Goal: Information Seeking & Learning: Learn about a topic

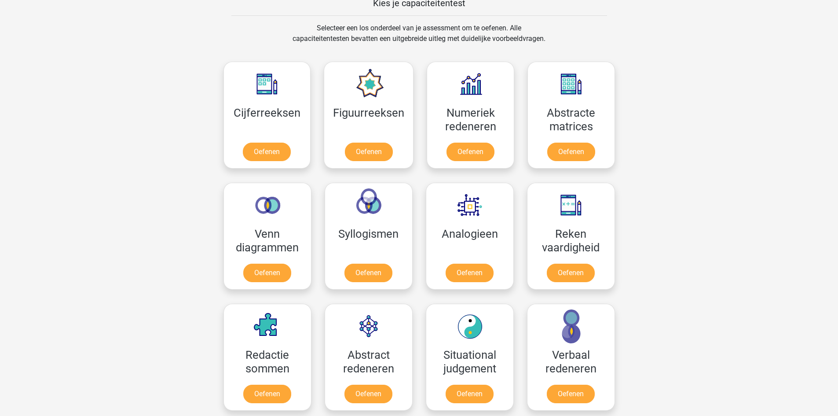
scroll to position [352, 0]
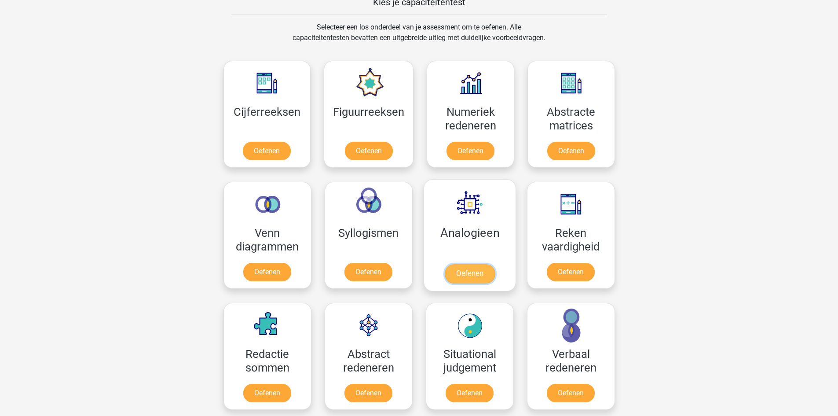
click at [481, 270] on link "Oefenen" at bounding box center [469, 273] width 50 height 19
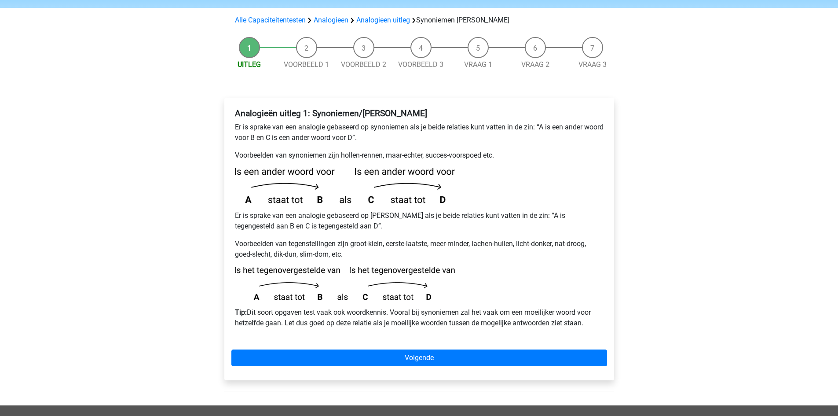
scroll to position [88, 0]
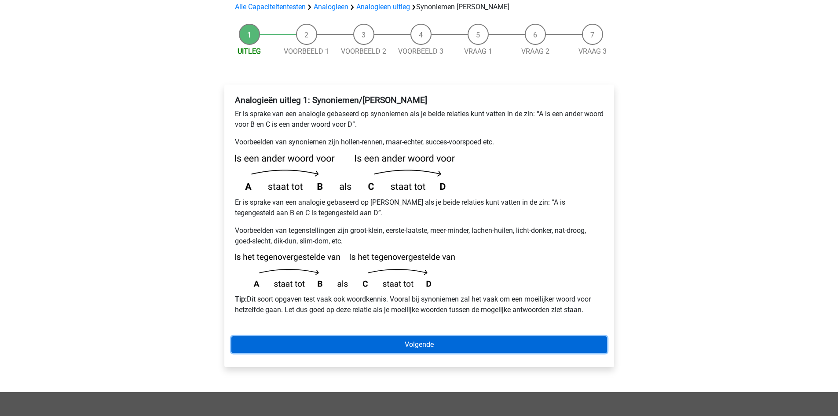
click at [353, 336] on link "Volgende" at bounding box center [419, 344] width 376 height 17
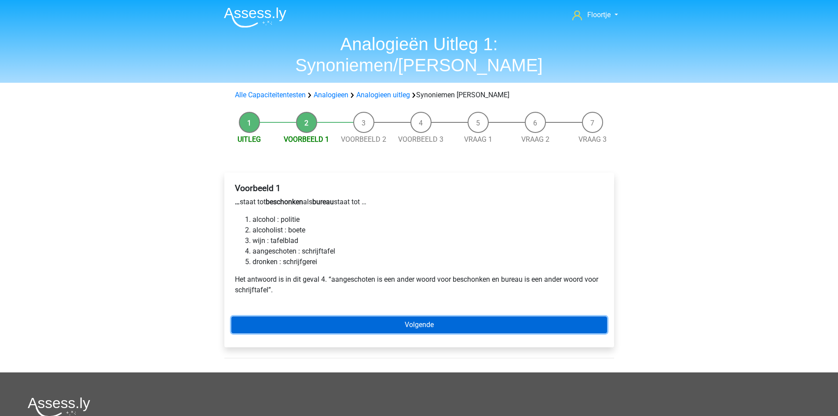
click at [362, 316] on link "Volgende" at bounding box center [419, 324] width 376 height 17
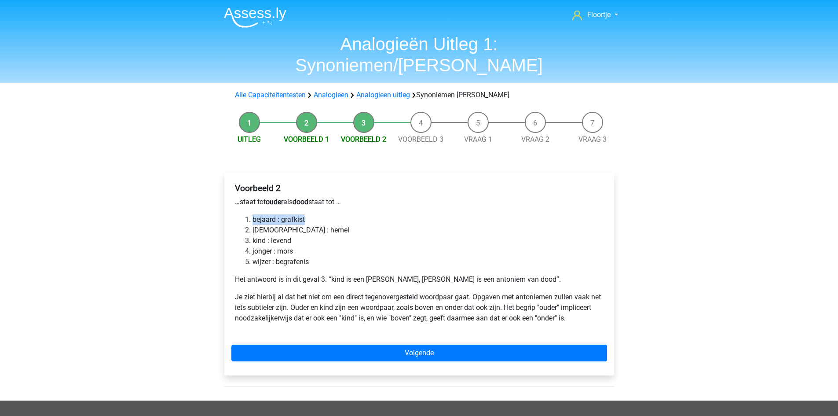
drag, startPoint x: 253, startPoint y: 199, endPoint x: 331, endPoint y: 195, distance: 78.4
click at [331, 214] on li "bejaard : grafkist" at bounding box center [428, 219] width 351 height 11
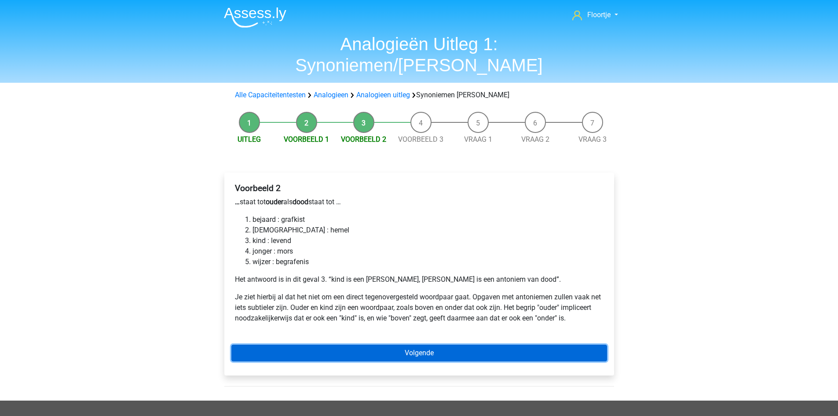
click at [305, 344] on link "Volgende" at bounding box center [419, 352] width 376 height 17
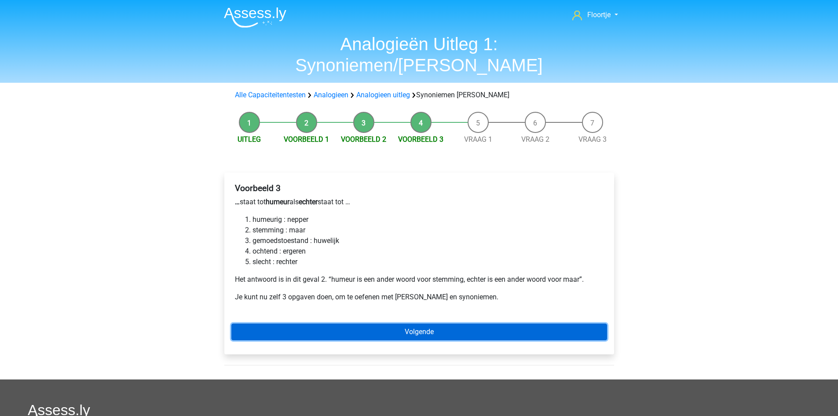
click at [293, 323] on link "Volgende" at bounding box center [419, 331] width 376 height 17
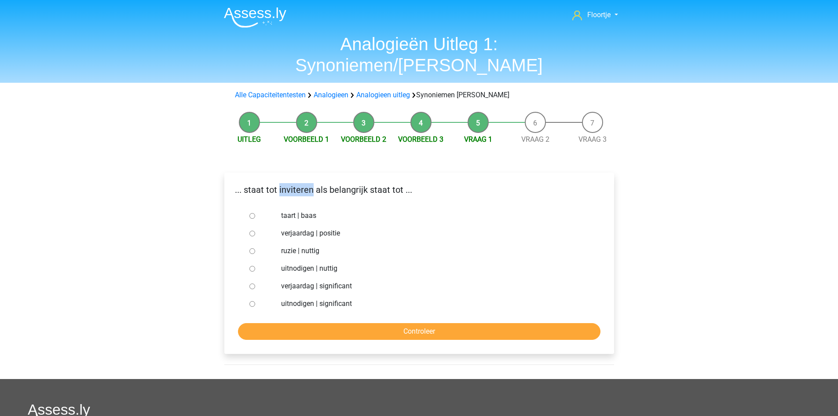
drag, startPoint x: 278, startPoint y: 169, endPoint x: 311, endPoint y: 176, distance: 33.4
click at [311, 183] on div "... staat tot inviteren als belangrijk staat tot ..." at bounding box center [419, 193] width 389 height 20
copy p "inviteren"
click at [464, 281] on label "verjaardag | significant" at bounding box center [433, 286] width 304 height 11
click at [255, 283] on input "verjaardag | significant" at bounding box center [252, 286] width 6 height 6
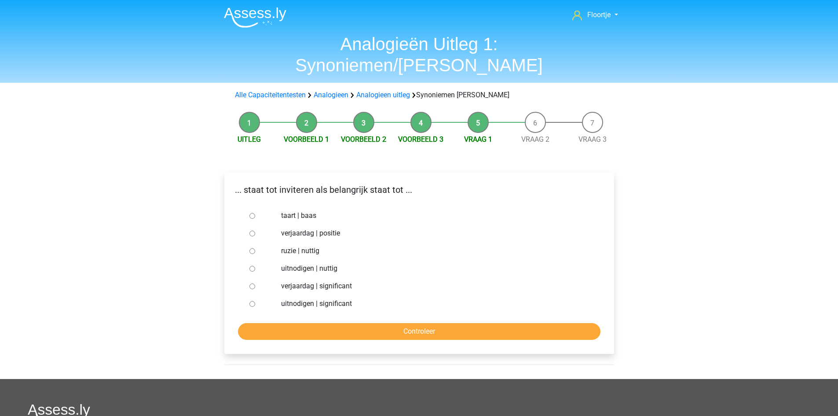
radio input "true"
click at [246, 260] on div at bounding box center [260, 269] width 29 height 18
click at [251, 266] on input "uitnodigen | nuttig" at bounding box center [252, 269] width 6 height 6
radio input "true"
click at [333, 323] on input "Controleer" at bounding box center [419, 331] width 362 height 17
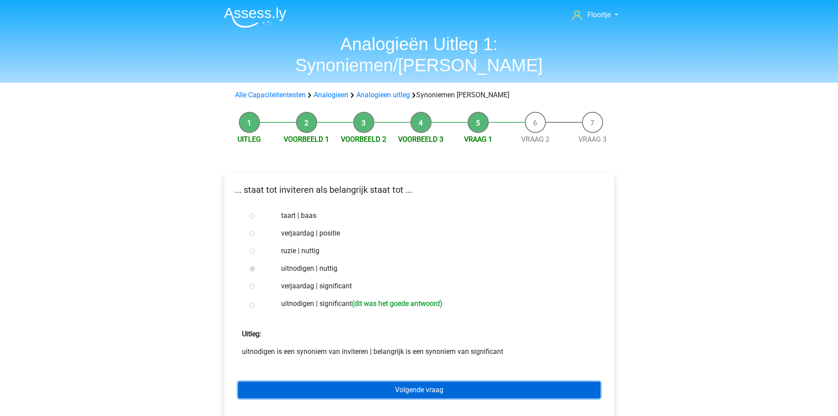
click at [469, 381] on link "Volgende vraag" at bounding box center [419, 389] width 362 height 17
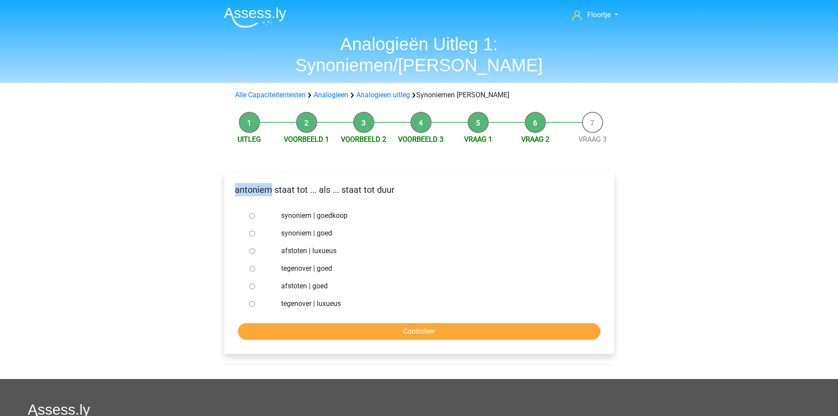
drag, startPoint x: 234, startPoint y: 168, endPoint x: 271, endPoint y: 170, distance: 36.1
click at [271, 183] on p "antoniem staat tot ... als ... staat tot duur" at bounding box center [419, 189] width 376 height 13
copy p "antoniem"
click at [251, 213] on input "synoniem | goedkoop" at bounding box center [252, 216] width 6 height 6
radio input "true"
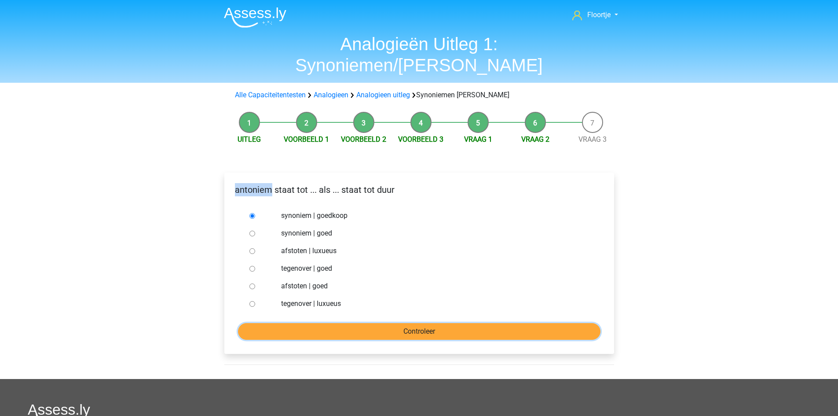
click at [343, 323] on input "Controleer" at bounding box center [419, 331] width 362 height 17
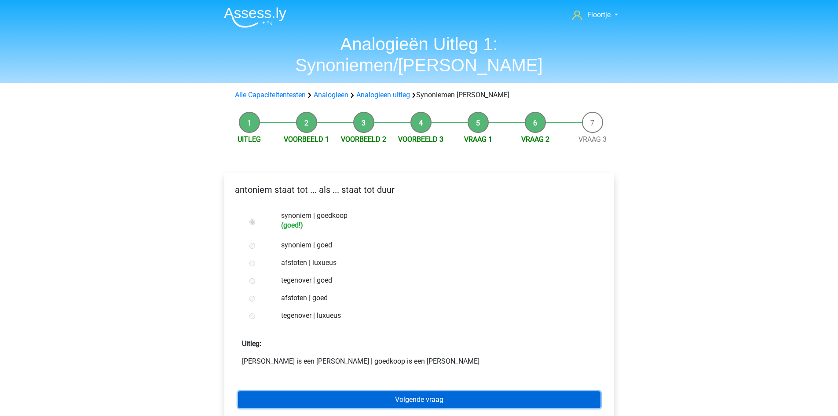
click at [377, 391] on link "Volgende vraag" at bounding box center [419, 399] width 362 height 17
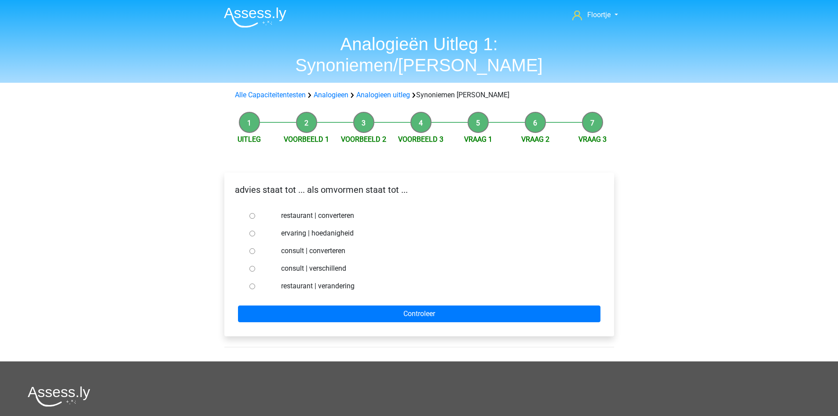
drag, startPoint x: 280, startPoint y: 246, endPoint x: 304, endPoint y: 249, distance: 24.3
click at [304, 260] on div "consult | verschillend" at bounding box center [434, 269] width 318 height 18
copy label "consult"
click at [249, 266] on input "consult | verschillend" at bounding box center [252, 269] width 6 height 6
radio input "true"
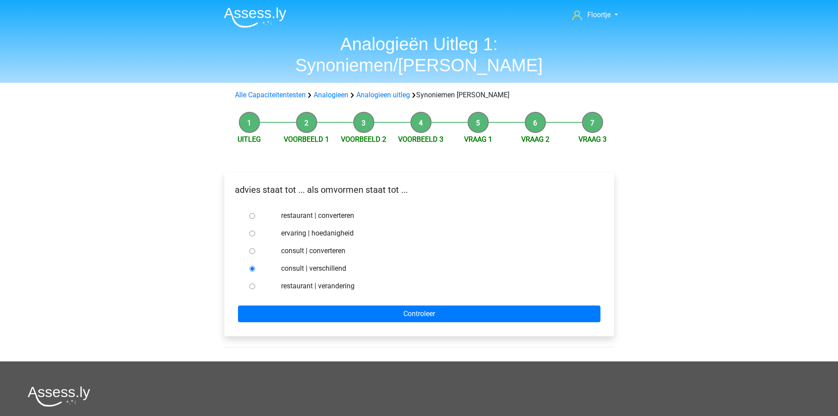
click at [450, 245] on label "consult | converteren" at bounding box center [433, 250] width 304 height 11
click at [255, 248] on input "consult | converteren" at bounding box center [252, 251] width 6 height 6
radio input "true"
click at [253, 260] on div at bounding box center [260, 269] width 29 height 18
drag, startPoint x: 321, startPoint y: 168, endPoint x: 360, endPoint y: 172, distance: 39.8
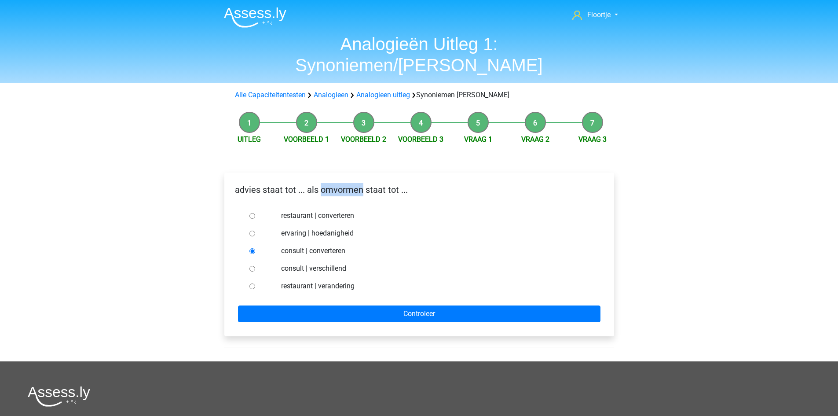
click at [360, 183] on p "advies staat tot ... als omvormen staat tot ..." at bounding box center [419, 189] width 376 height 13
copy p "omvormen"
drag, startPoint x: 383, startPoint y: 238, endPoint x: 377, endPoint y: 235, distance: 6.1
click at [382, 238] on div "restaurant | converteren ervaring | hoedanigheid consult | converteren consult …" at bounding box center [419, 251] width 347 height 88
click at [318, 245] on label "consult | converteren" at bounding box center [433, 250] width 304 height 11
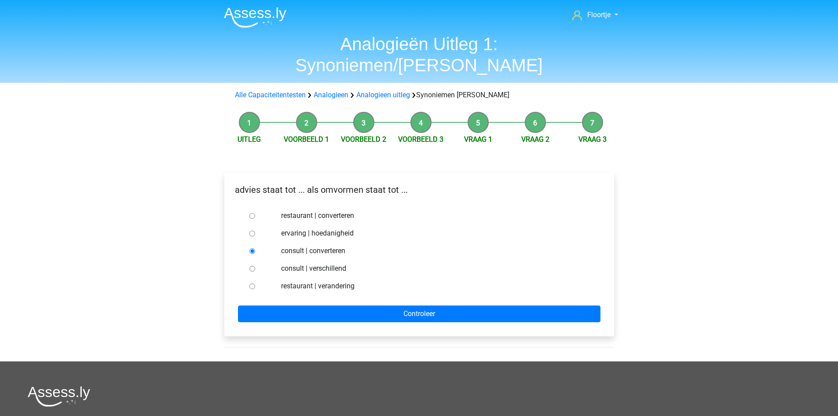
click at [255, 248] on input "consult | converteren" at bounding box center [252, 251] width 6 height 6
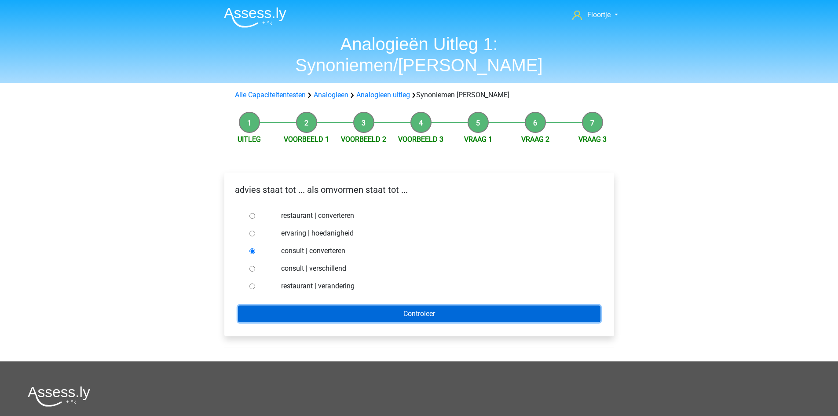
click at [364, 305] on input "Controleer" at bounding box center [419, 313] width 362 height 17
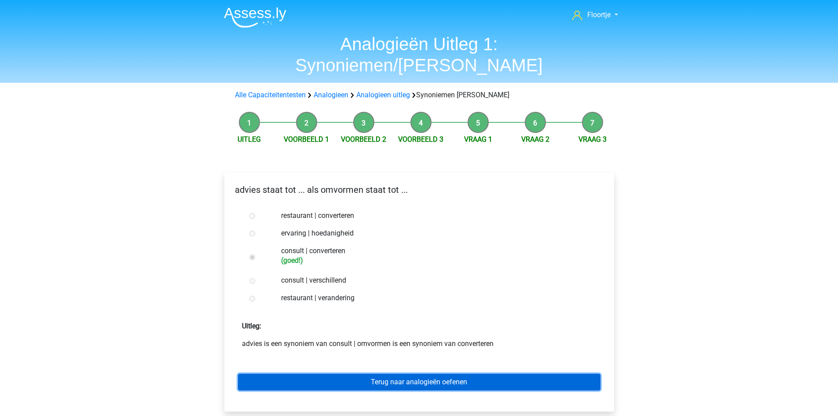
click at [365, 373] on link "Terug naar analogieën oefenen" at bounding box center [419, 381] width 362 height 17
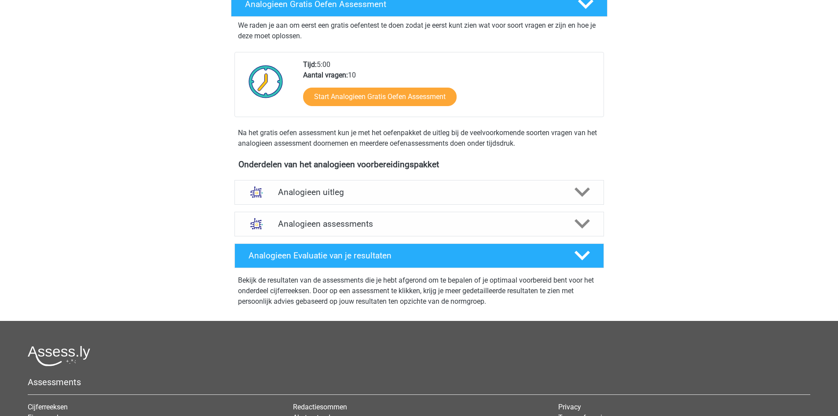
scroll to position [176, 0]
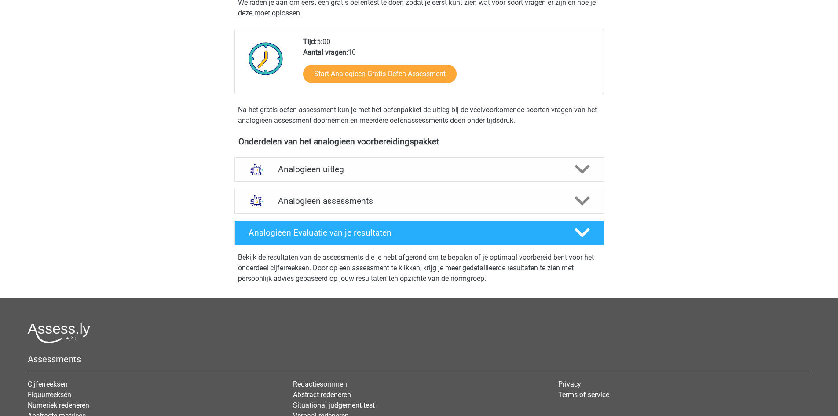
click at [432, 184] on div "Analogieen uitleg Bij het oplossen van Analogieën moet je een relatie tussen tw…" at bounding box center [419, 170] width 404 height 32
click at [435, 176] on div "Analogieen uitleg" at bounding box center [419, 169] width 370 height 25
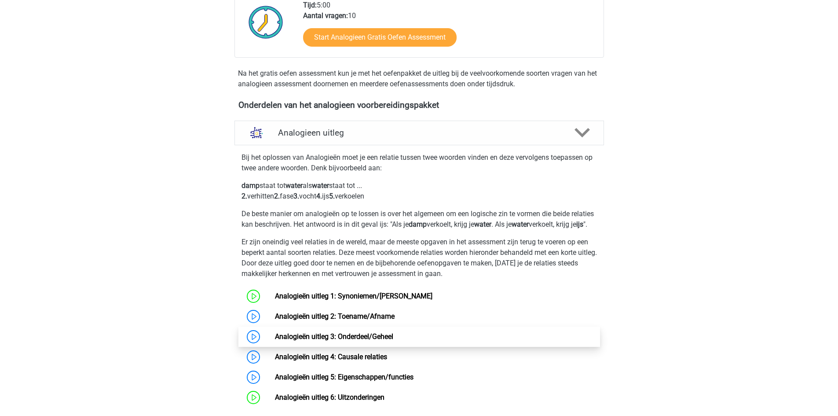
scroll to position [220, 0]
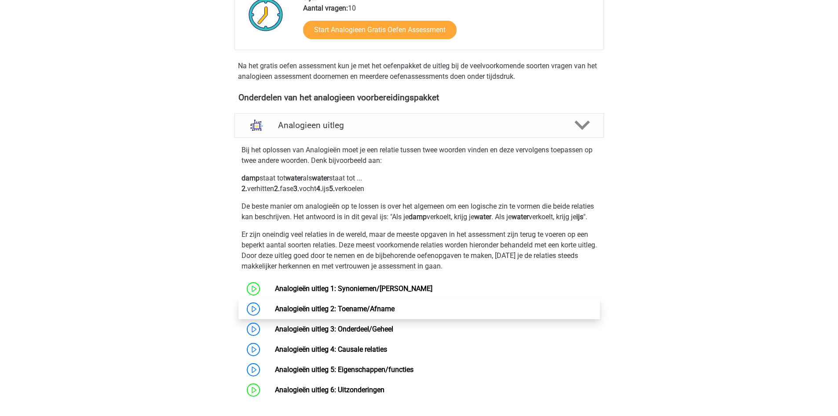
click at [395, 313] on link "Analogieën uitleg 2: Toename/Afname" at bounding box center [335, 308] width 120 height 8
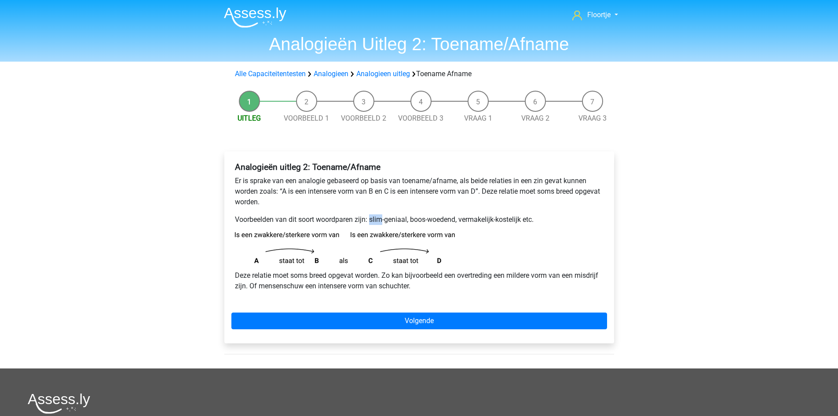
drag, startPoint x: 370, startPoint y: 216, endPoint x: 381, endPoint y: 218, distance: 11.3
click at [381, 218] on p "Voorbeelden van dit soort woordparen zijn: slim-geniaal, boos-woedend, vermakel…" at bounding box center [419, 219] width 369 height 11
click at [389, 223] on p "Voorbeelden van dit soort woordparen zijn: slim-geniaal, boos-woedend, vermakel…" at bounding box center [419, 219] width 369 height 11
drag, startPoint x: 394, startPoint y: 218, endPoint x: 407, endPoint y: 221, distance: 14.0
click at [407, 221] on p "Voorbeelden van dit soort woordparen zijn: slim-geniaal, boos-woedend, vermakel…" at bounding box center [419, 219] width 369 height 11
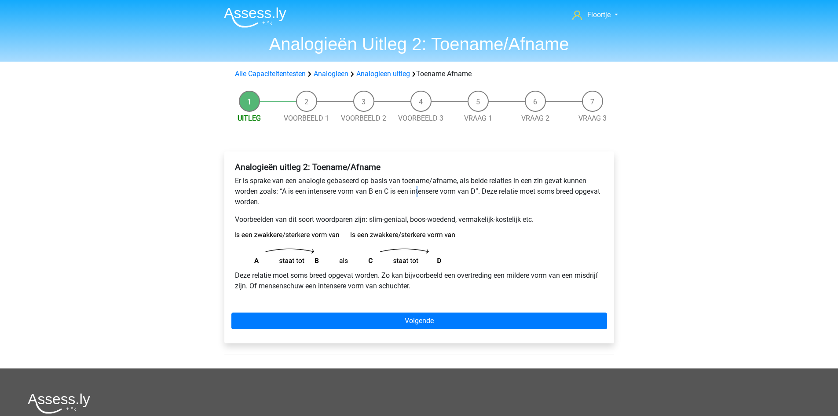
click at [418, 195] on p "Er is sprake van een analogie gebaseerd op basis van toename/afname, als beide …" at bounding box center [419, 192] width 369 height 32
click at [406, 203] on p "Er is sprake van een analogie gebaseerd op basis van toename/afname, als beide …" at bounding box center [419, 192] width 369 height 32
drag, startPoint x: 414, startPoint y: 220, endPoint x: 424, endPoint y: 220, distance: 10.1
click at [424, 220] on p "Voorbeelden van dit soort woordparen zijn: slim-geniaal, boos-woedend, vermakel…" at bounding box center [419, 219] width 369 height 11
click at [429, 208] on div "Analogieën uitleg 2: Toename/Afname Er is sprake van een analogie gebaseerd op …" at bounding box center [419, 229] width 376 height 143
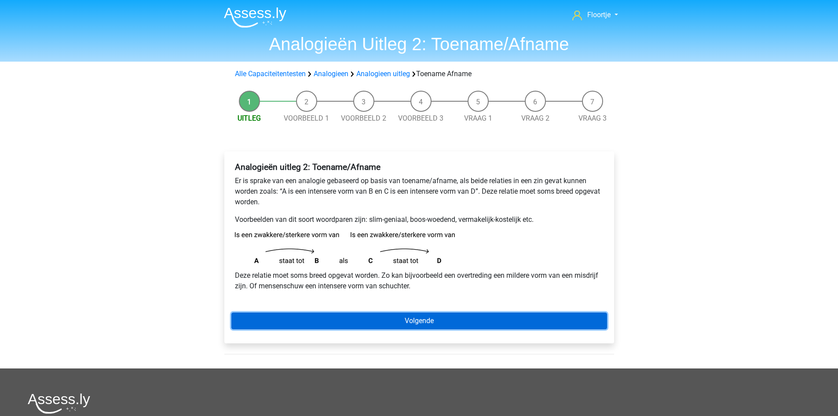
click at [261, 320] on link "Volgende" at bounding box center [419, 320] width 376 height 17
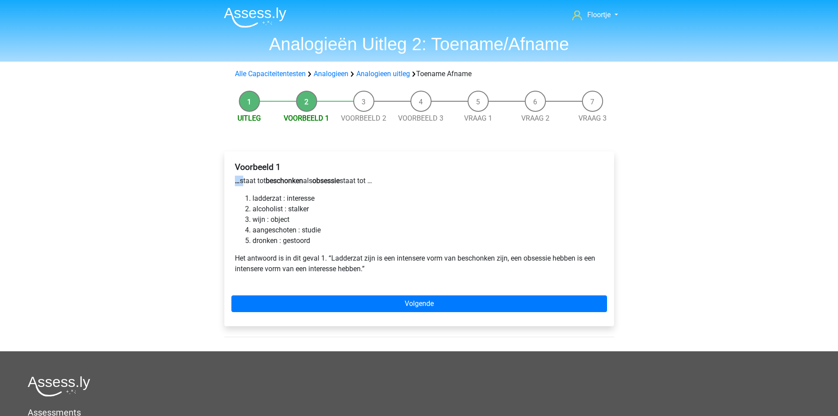
drag, startPoint x: 233, startPoint y: 181, endPoint x: 242, endPoint y: 180, distance: 8.4
click at [242, 180] on div "Voorbeeld 1 … staat tot beschonken als obsessie staat tot … ladderzat : interes…" at bounding box center [419, 221] width 376 height 126
click at [242, 180] on p "… staat tot beschonken als obsessie staat tot …" at bounding box center [419, 181] width 369 height 11
drag, startPoint x: 234, startPoint y: 180, endPoint x: 242, endPoint y: 184, distance: 8.7
click at [242, 184] on div "Voorbeeld 1 … staat tot beschonken als obsessie staat tot … ladderzat : interes…" at bounding box center [419, 221] width 376 height 126
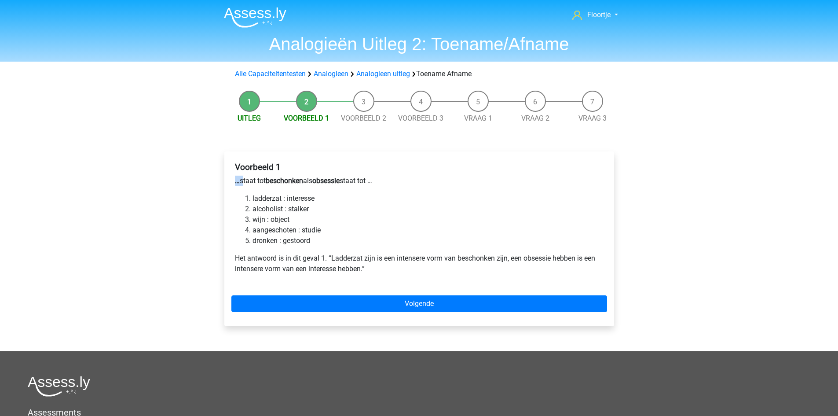
click at [242, 184] on p "… staat tot beschonken als obsessie staat tot …" at bounding box center [419, 181] width 369 height 11
drag, startPoint x: 253, startPoint y: 199, endPoint x: 328, endPoint y: 198, distance: 75.2
click at [328, 198] on li "ladderzat : interesse" at bounding box center [428, 198] width 351 height 11
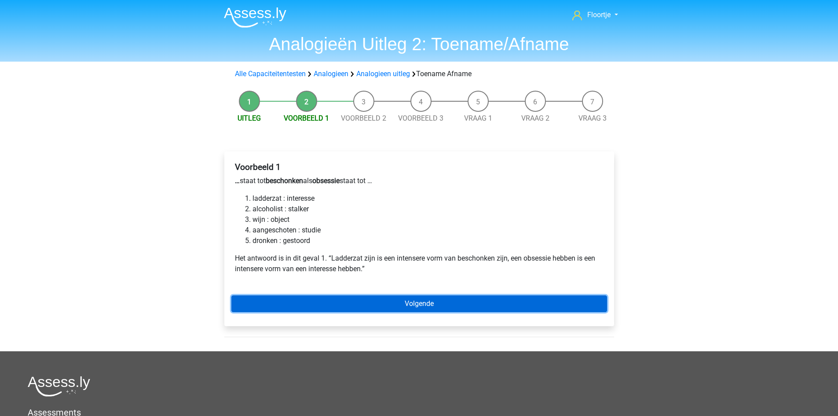
click at [314, 305] on link "Volgende" at bounding box center [419, 303] width 376 height 17
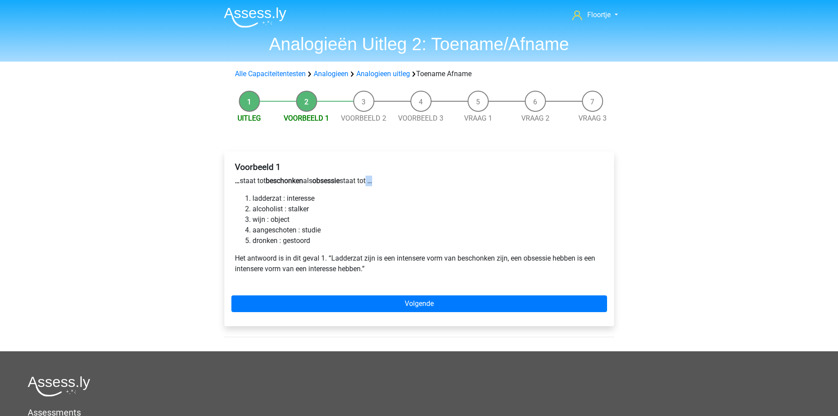
drag, startPoint x: 380, startPoint y: 185, endPoint x: 373, endPoint y: 176, distance: 10.9
click at [373, 176] on p "… staat tot beschonken als obsessie staat tot …" at bounding box center [419, 181] width 369 height 11
click at [387, 183] on p "… staat tot beschonken als obsessie staat tot …" at bounding box center [419, 181] width 369 height 11
drag, startPoint x: 377, startPoint y: 183, endPoint x: 390, endPoint y: 185, distance: 12.4
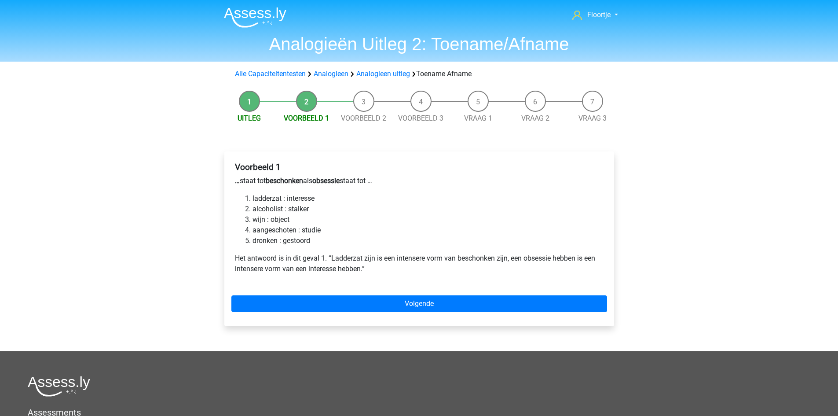
click at [390, 185] on p "… staat tot beschonken als obsessie staat tot …" at bounding box center [419, 181] width 369 height 11
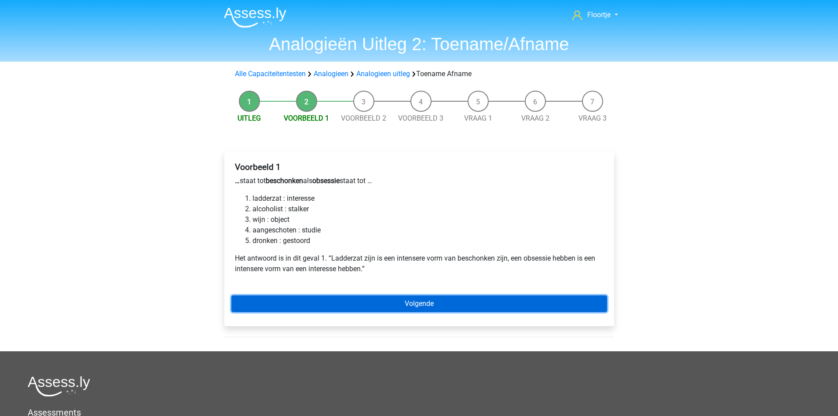
click at [451, 298] on link "Volgende" at bounding box center [419, 303] width 376 height 17
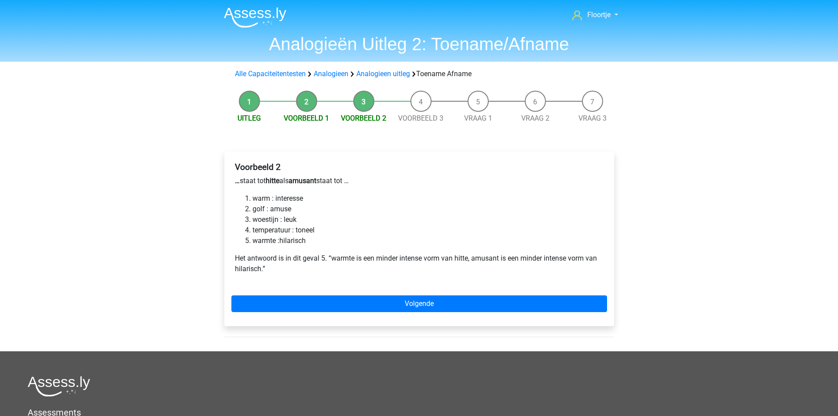
click at [306, 103] on li "Voorbeeld 1" at bounding box center [306, 107] width 57 height 33
click at [334, 216] on li "woestijn : leuk" at bounding box center [428, 219] width 351 height 11
drag, startPoint x: 304, startPoint y: 181, endPoint x: 318, endPoint y: 183, distance: 14.7
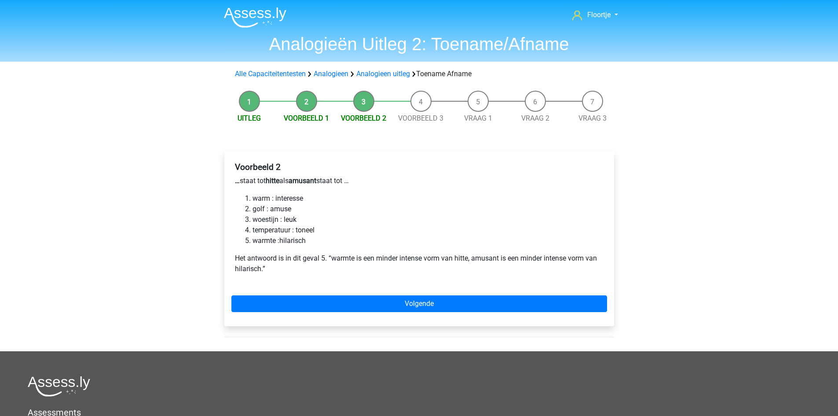
click at [318, 183] on p "… staat tot hitte als amusant staat tot …" at bounding box center [419, 181] width 369 height 11
click at [322, 189] on div "Voorbeeld 2 … staat tot hitte als amusant staat tot … warm : interesse golf : a…" at bounding box center [419, 221] width 376 height 126
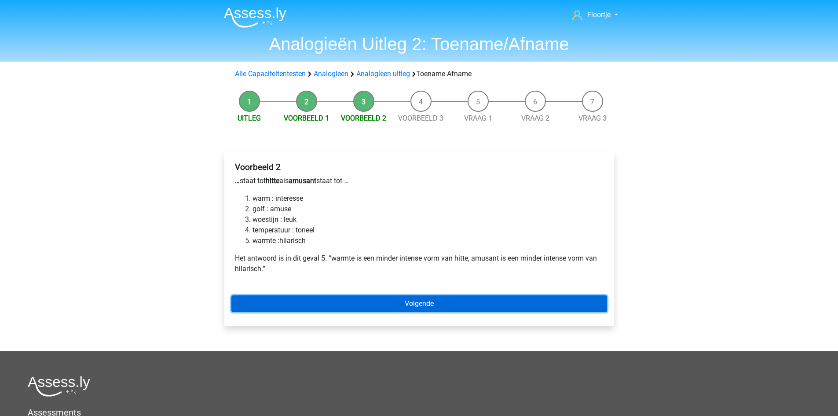
click at [381, 303] on link "Volgende" at bounding box center [419, 303] width 376 height 17
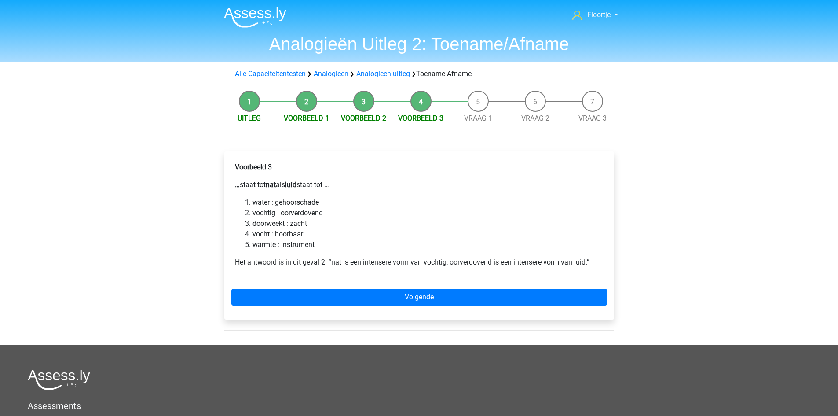
click at [237, 185] on b "…" at bounding box center [237, 184] width 5 height 8
click at [239, 185] on p "… staat tot nat als luid staat tot …" at bounding box center [419, 184] width 369 height 11
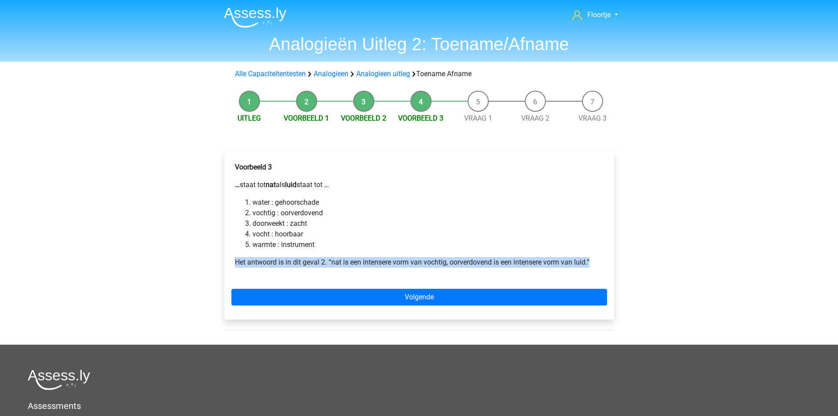
drag, startPoint x: 235, startPoint y: 261, endPoint x: 598, endPoint y: 267, distance: 363.0
click at [598, 267] on p "Het antwoord is in dit geval 2. “nat is een intensere vorm van vochtig, oorverd…" at bounding box center [419, 262] width 369 height 11
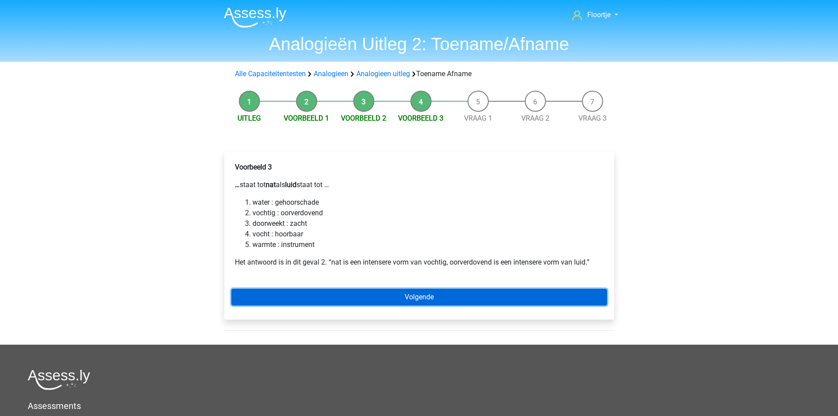
click at [569, 294] on link "Volgende" at bounding box center [419, 297] width 376 height 17
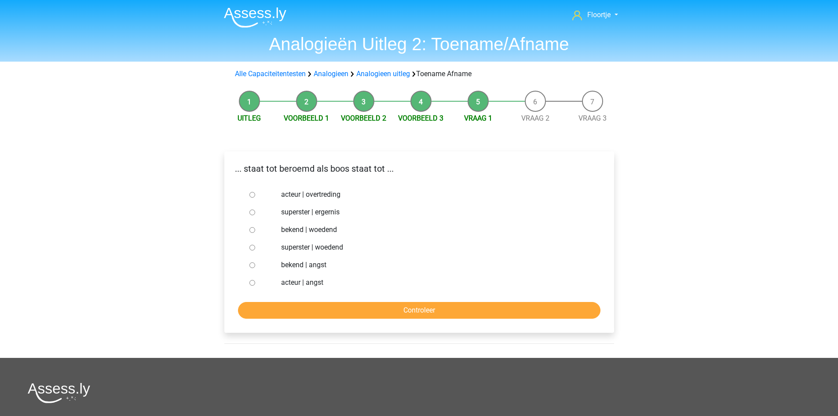
click at [249, 232] on input "bekend | woedend" at bounding box center [252, 230] width 6 height 6
radio input "true"
click at [294, 307] on input "Controleer" at bounding box center [419, 310] width 362 height 17
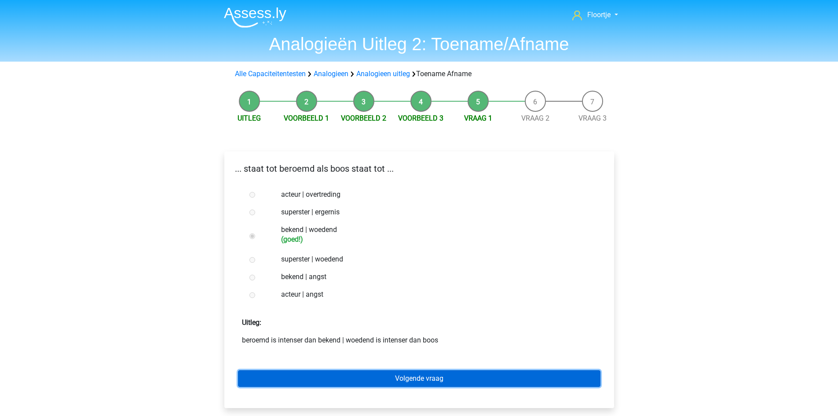
click at [300, 384] on link "Volgende vraag" at bounding box center [419, 378] width 362 height 17
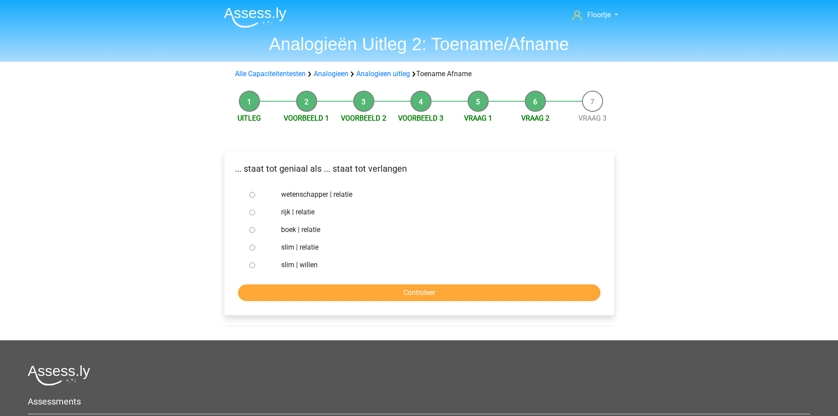
click at [252, 263] on input "slim | willen" at bounding box center [252, 265] width 6 height 6
radio input "true"
click at [276, 291] on input "Controleer" at bounding box center [419, 292] width 362 height 17
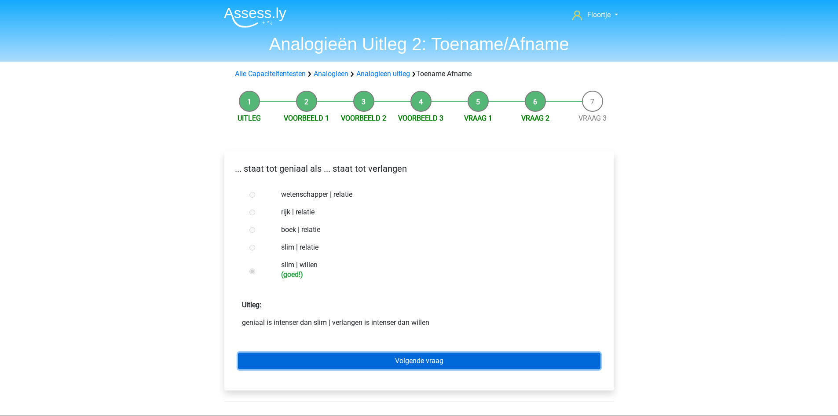
click at [367, 365] on link "Volgende vraag" at bounding box center [419, 360] width 362 height 17
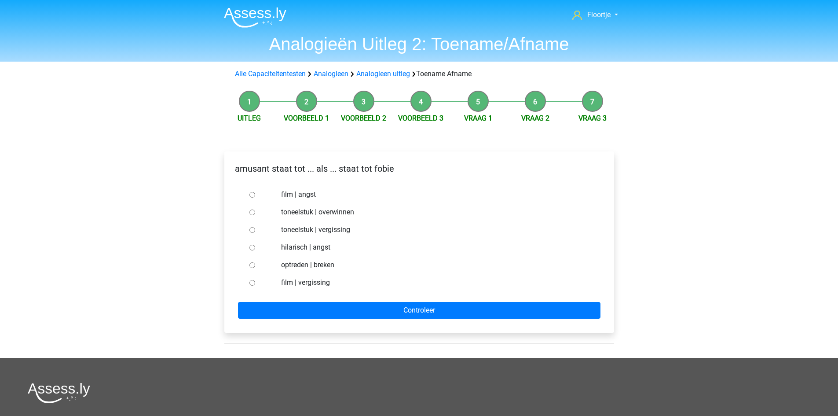
click at [252, 249] on input "hilarisch | angst" at bounding box center [252, 248] width 6 height 6
radio input "true"
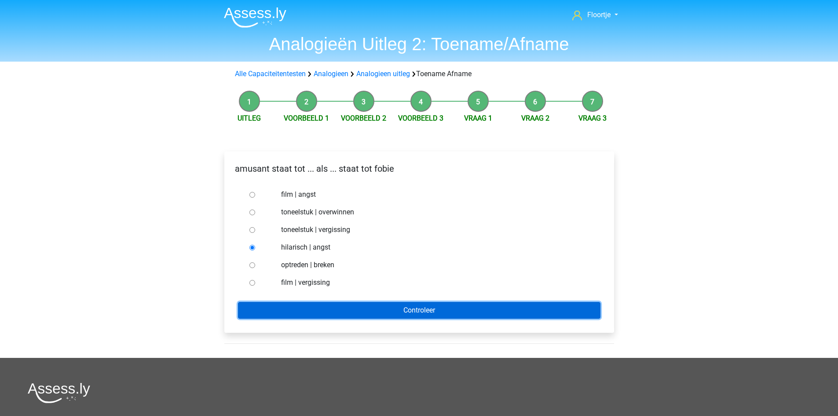
click at [322, 306] on input "Controleer" at bounding box center [419, 310] width 362 height 17
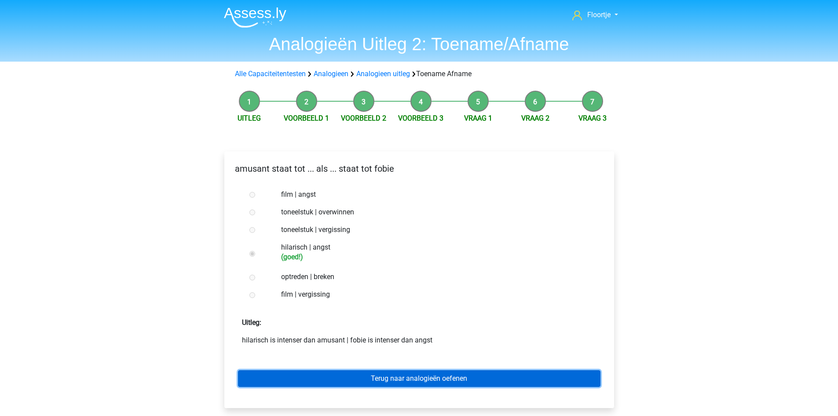
click at [337, 379] on link "Terug naar analogieën oefenen" at bounding box center [419, 378] width 362 height 17
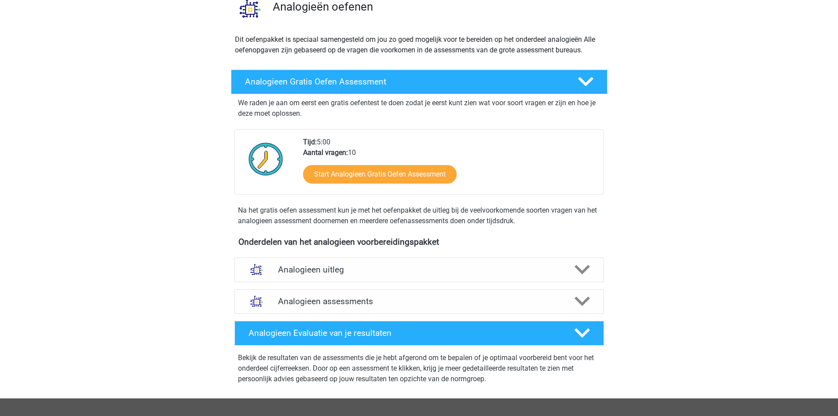
scroll to position [88, 0]
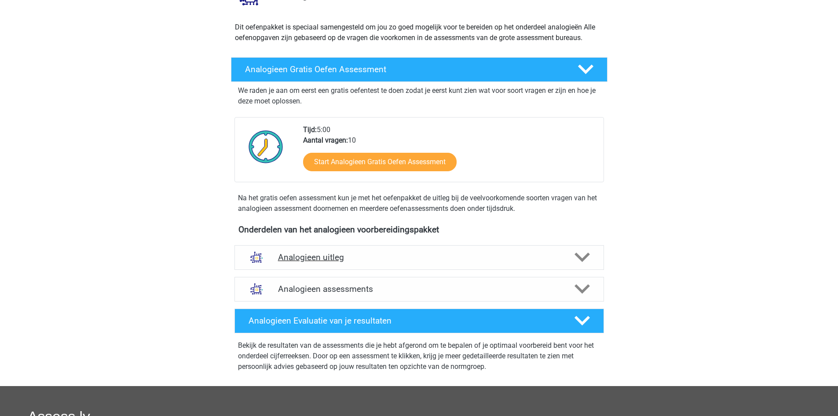
click at [563, 269] on div "Analogieen uitleg" at bounding box center [419, 257] width 370 height 25
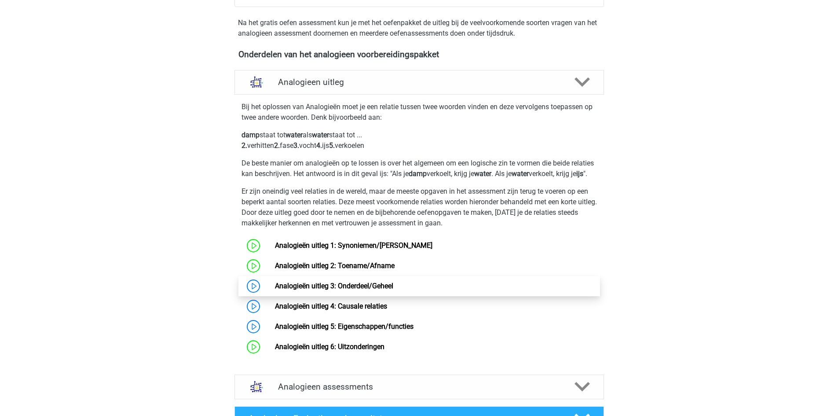
scroll to position [264, 0]
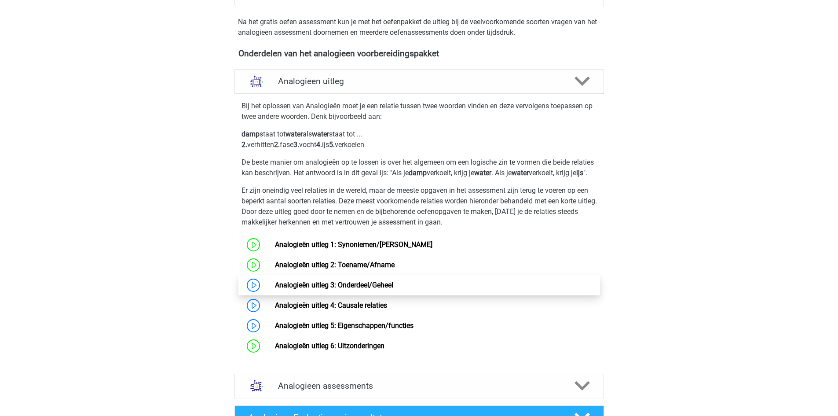
click at [275, 289] on link "Analogieën uitleg 3: Onderdeel/Geheel" at bounding box center [334, 285] width 118 height 8
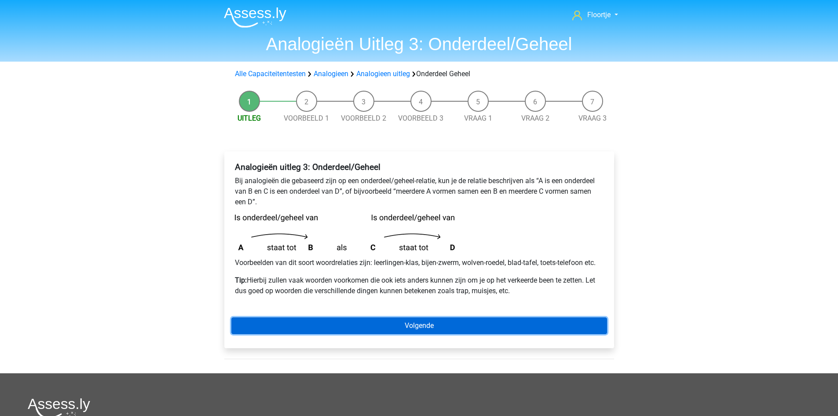
click at [479, 320] on link "Volgende" at bounding box center [419, 325] width 376 height 17
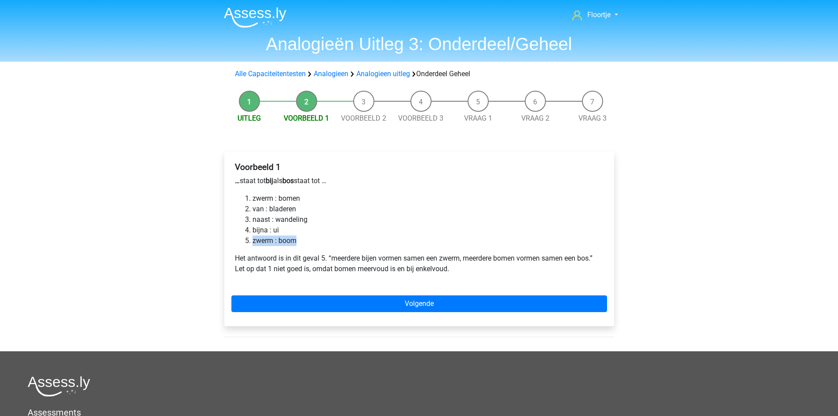
drag, startPoint x: 244, startPoint y: 237, endPoint x: 320, endPoint y: 238, distance: 76.1
click at [320, 238] on ol "zwerm : bomen van : bladeren naast : wandeling bijna : ui zwerm : boom" at bounding box center [419, 219] width 369 height 53
click at [320, 238] on li "zwerm : boom" at bounding box center [428, 240] width 351 height 11
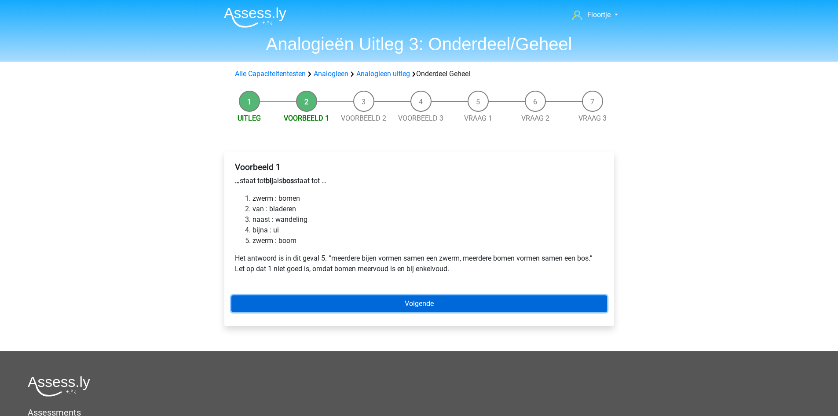
click at [417, 308] on link "Volgende" at bounding box center [419, 303] width 376 height 17
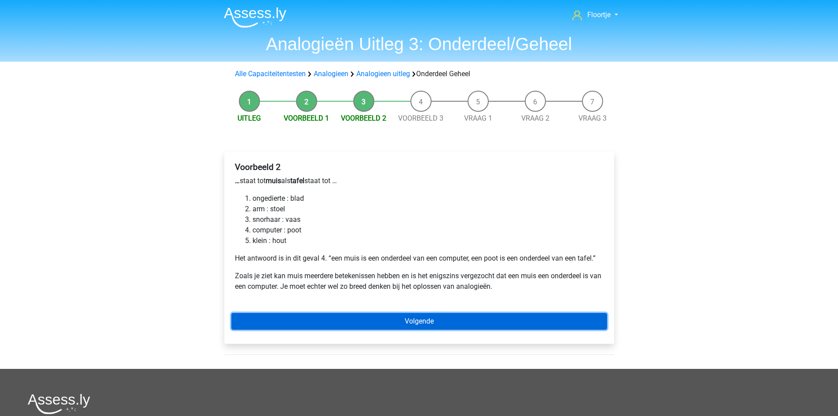
click at [479, 323] on link "Volgende" at bounding box center [419, 321] width 376 height 17
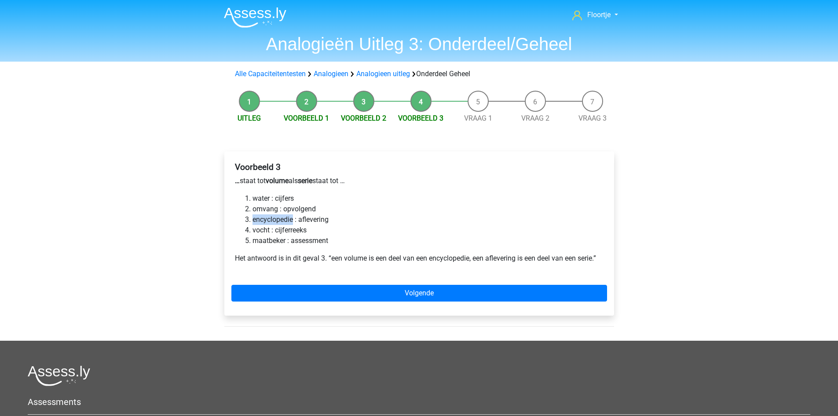
drag, startPoint x: 253, startPoint y: 217, endPoint x: 293, endPoint y: 220, distance: 40.1
click at [293, 220] on li "encyclopedie : aflevering" at bounding box center [428, 219] width 351 height 11
copy li "encyclopedie"
click at [260, 225] on li "vocht : cijferreeks" at bounding box center [428, 230] width 351 height 11
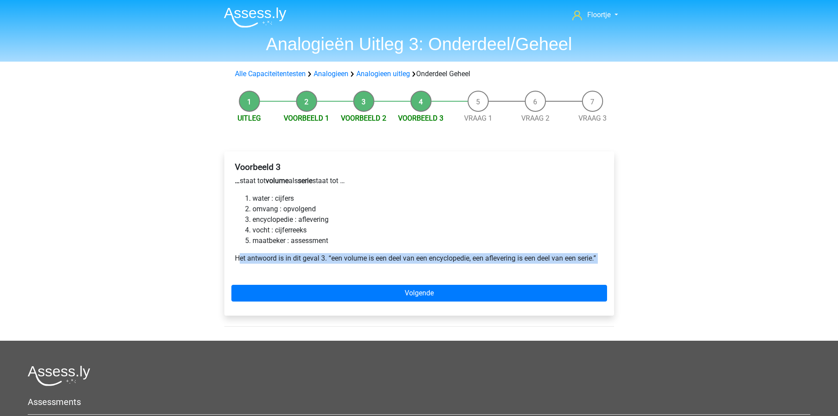
drag, startPoint x: 241, startPoint y: 260, endPoint x: 609, endPoint y: 278, distance: 368.6
click at [609, 278] on div "Voorbeeld 3 … staat tot volume als serie staat tot … water : cijfers omvang : o…" at bounding box center [419, 233] width 390 height 164
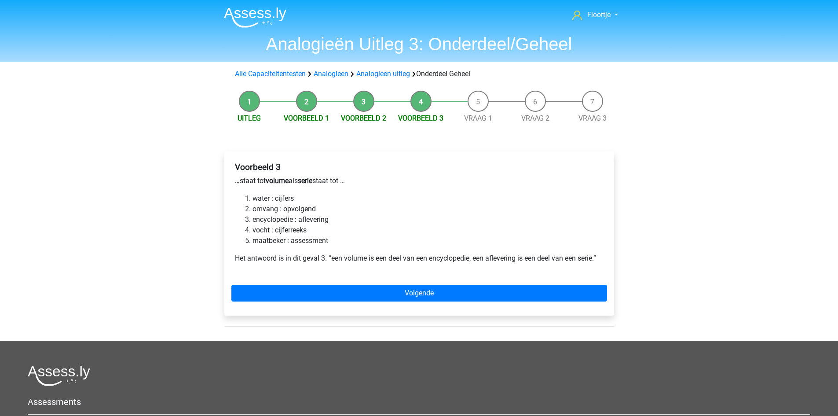
click at [354, 302] on div "Voorbeeld 3 … staat tot volume als serie staat tot … water : cijfers omvang : o…" at bounding box center [419, 233] width 390 height 164
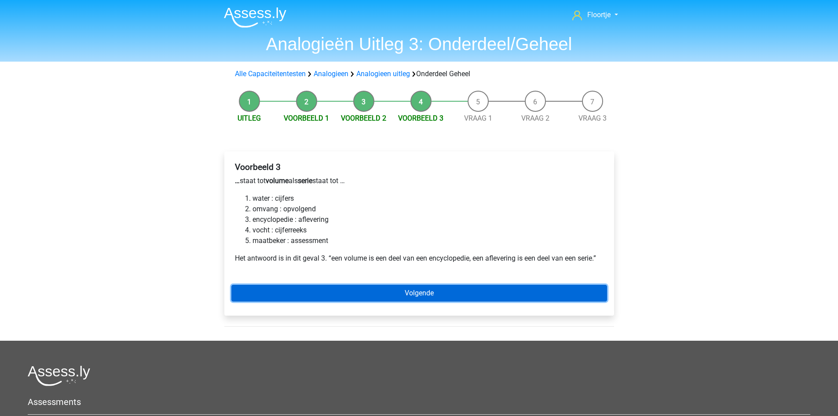
click at [348, 293] on link "Volgende" at bounding box center [419, 293] width 376 height 17
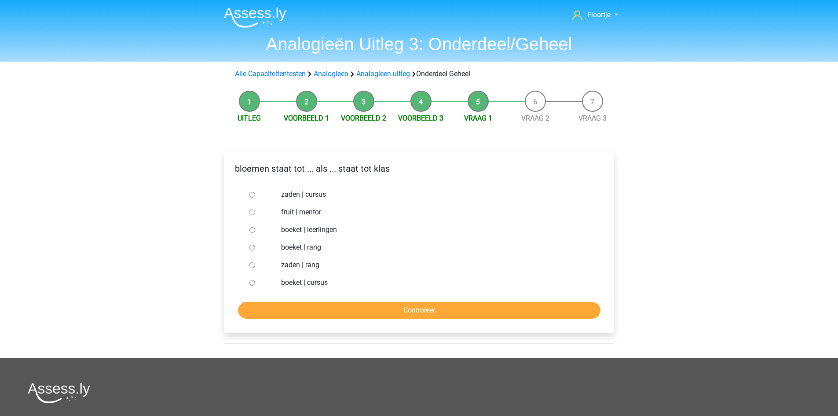
drag, startPoint x: 281, startPoint y: 230, endPoint x: 306, endPoint y: 231, distance: 25.1
click at [306, 231] on div "boeket | leerlingen" at bounding box center [434, 230] width 318 height 18
click at [306, 231] on label "boeket | leerlingen" at bounding box center [433, 229] width 304 height 11
click at [255, 231] on input "boeket | leerlingen" at bounding box center [252, 230] width 6 height 6
radio input "true"
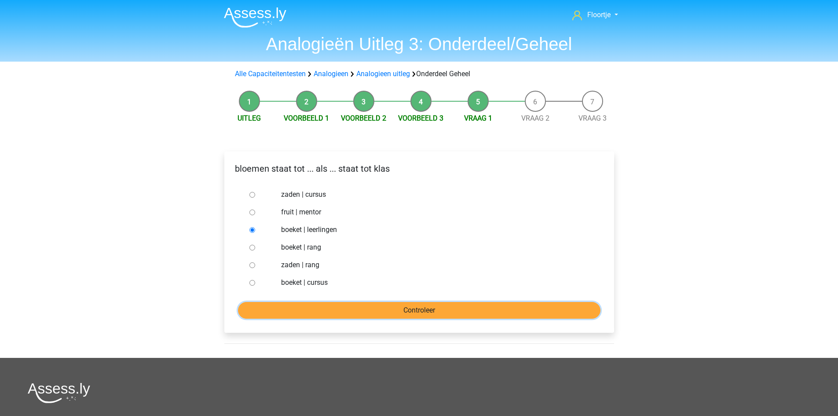
click at [315, 315] on input "Controleer" at bounding box center [419, 310] width 362 height 17
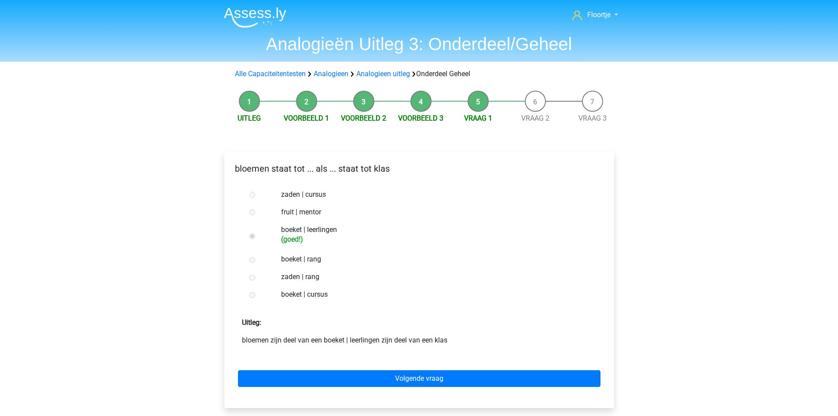
click at [369, 369] on div "Volgende vraag" at bounding box center [419, 376] width 376 height 48
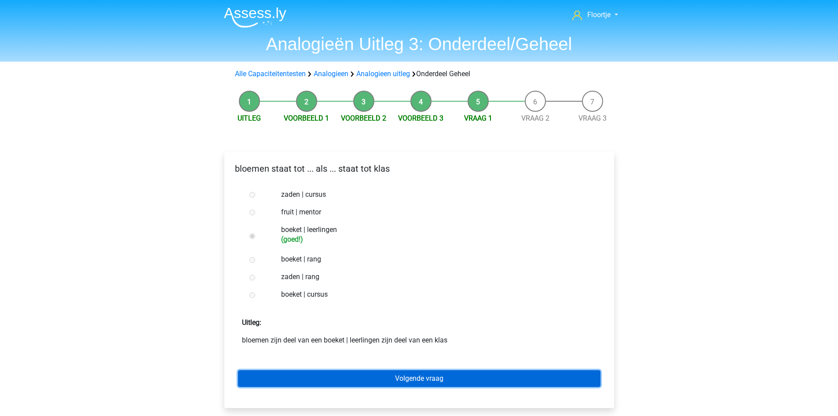
click at [370, 371] on link "Volgende vraag" at bounding box center [419, 378] width 362 height 17
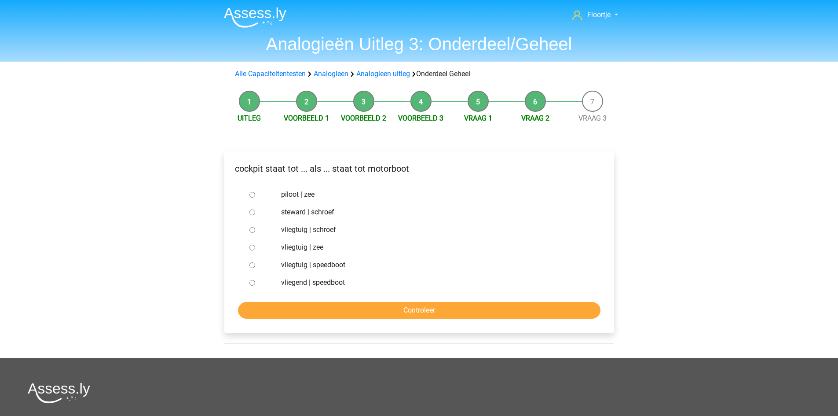
click at [251, 267] on input "vliegtuig | speedboot" at bounding box center [252, 265] width 6 height 6
radio input "true"
click at [300, 315] on input "Controleer" at bounding box center [419, 310] width 362 height 17
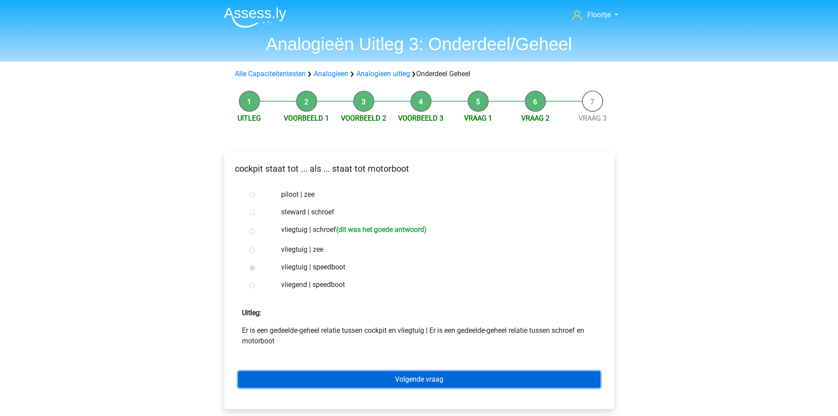
click at [363, 387] on link "Volgende vraag" at bounding box center [419, 379] width 362 height 17
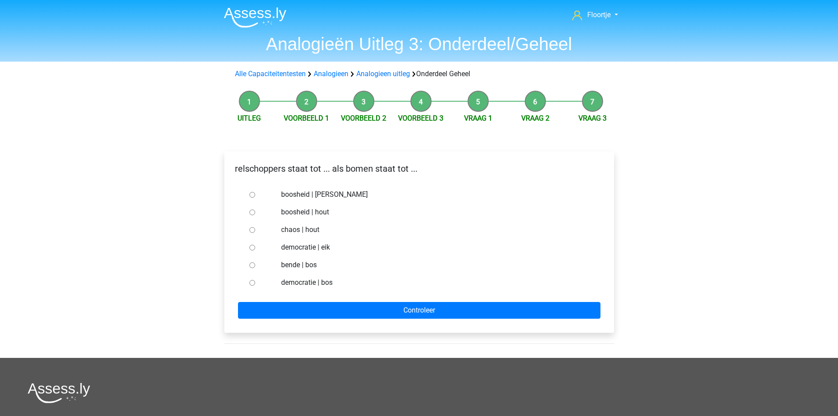
click at [250, 232] on input "chaos | hout" at bounding box center [252, 230] width 6 height 6
radio input "true"
click at [253, 320] on div "relschoppers staat tot ... als bomen staat tot ... boosheid | tarzan boosheid |…" at bounding box center [419, 241] width 390 height 181
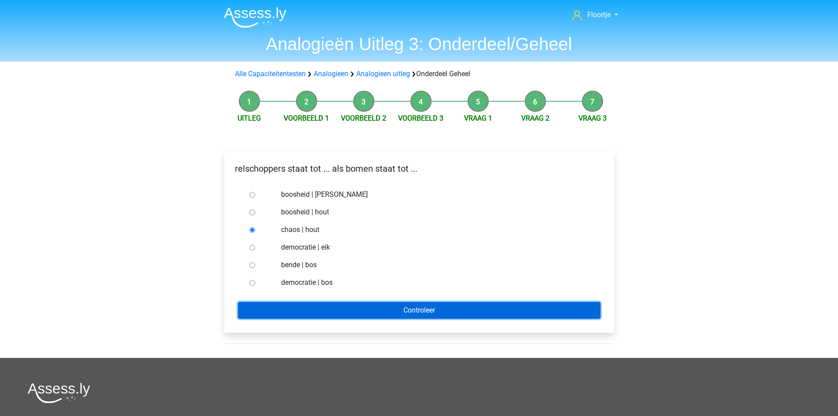
click at [253, 315] on input "Controleer" at bounding box center [419, 310] width 362 height 17
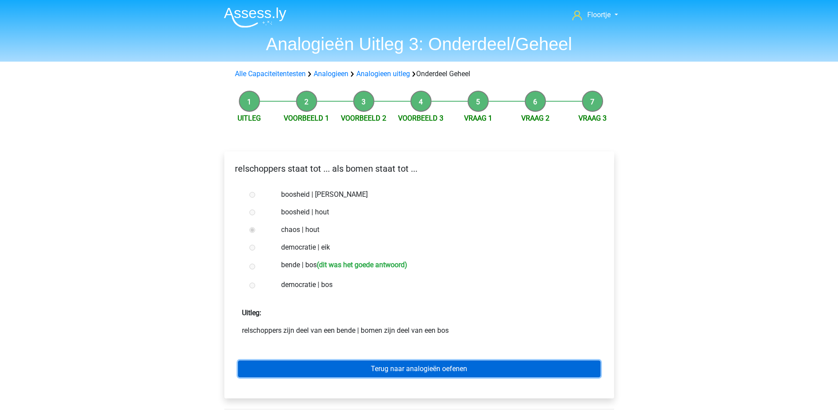
click at [298, 371] on link "Terug naar analogieën oefenen" at bounding box center [419, 368] width 362 height 17
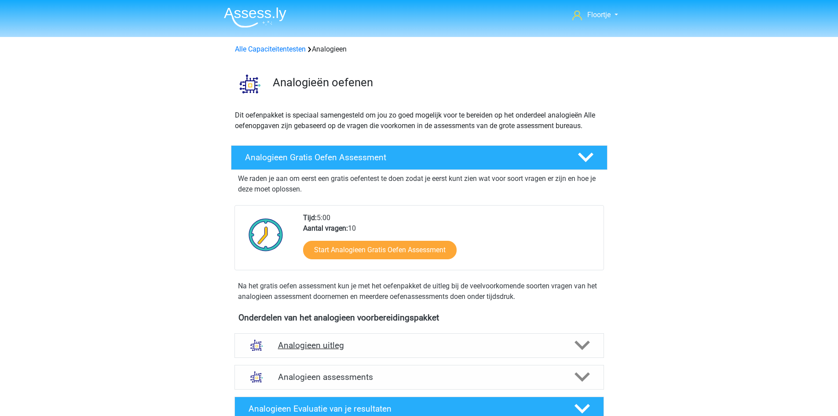
click at [591, 344] on div at bounding box center [581, 344] width 29 height 15
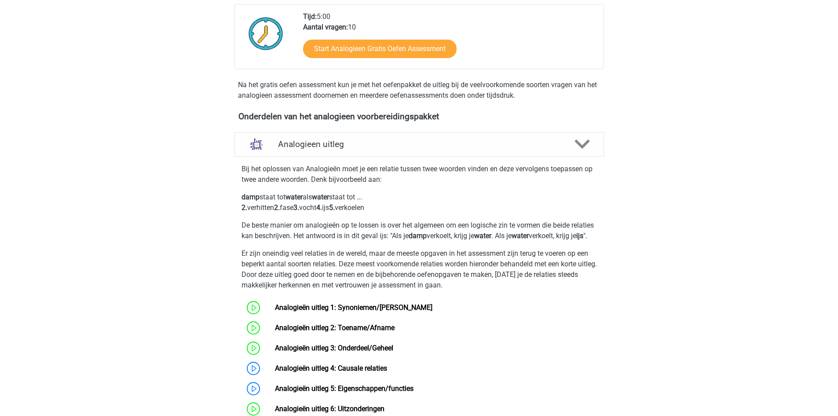
scroll to position [264, 0]
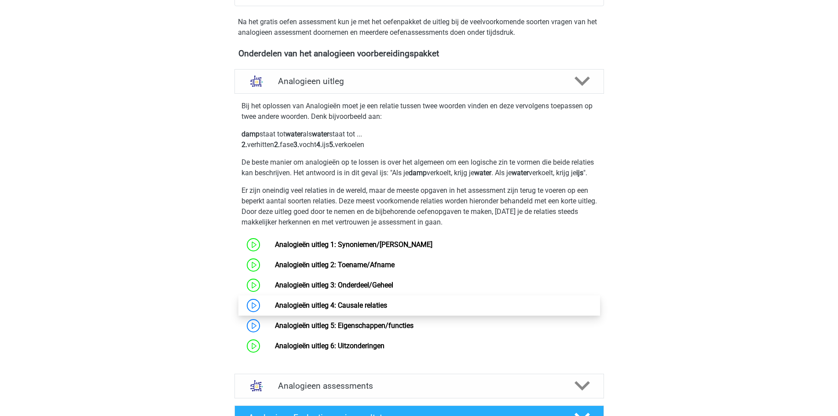
click at [326, 309] on link "Analogieën uitleg 4: Causale relaties" at bounding box center [331, 305] width 112 height 8
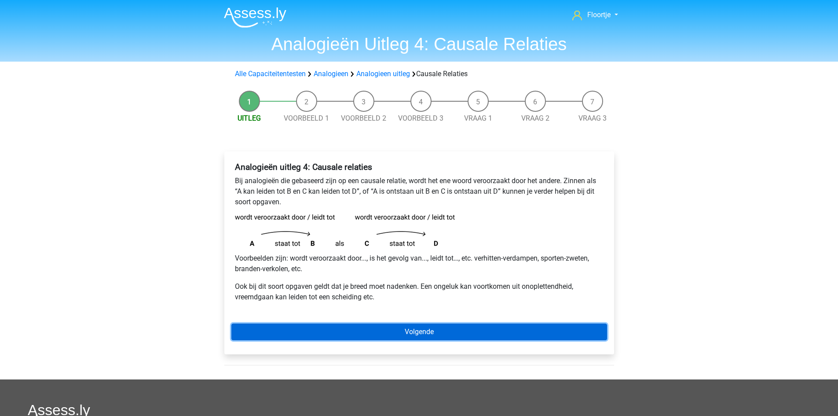
click at [329, 329] on link "Volgende" at bounding box center [419, 331] width 376 height 17
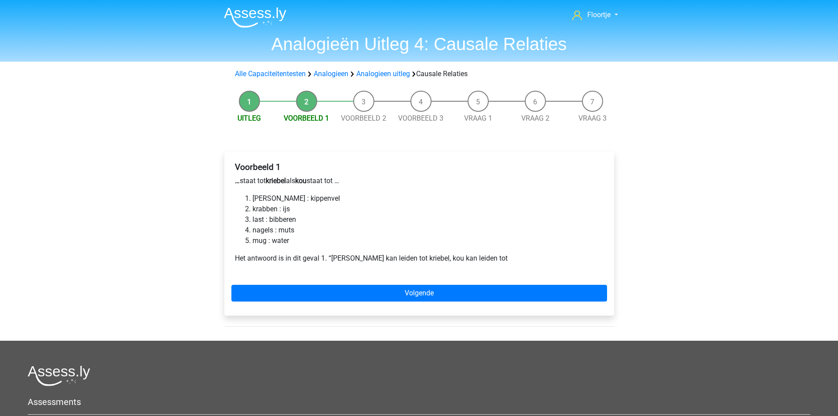
click at [310, 304] on div "Voorbeeld 1 … staat tot kriebel als kou staat tot … [PERSON_NAME] : [PERSON_NAM…" at bounding box center [419, 233] width 390 height 164
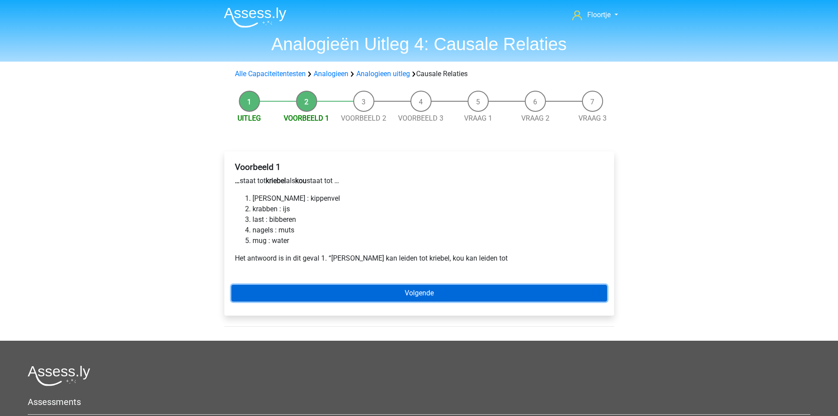
click at [311, 297] on link "Volgende" at bounding box center [419, 293] width 376 height 17
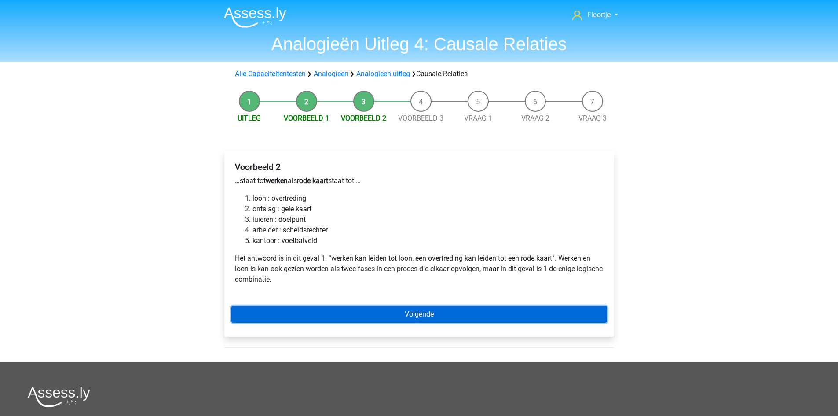
click at [337, 309] on link "Volgende" at bounding box center [419, 314] width 376 height 17
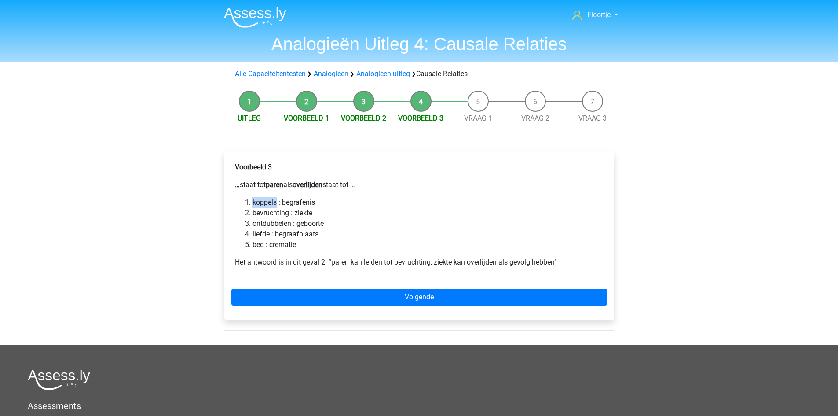
drag, startPoint x: 253, startPoint y: 201, endPoint x: 278, endPoint y: 206, distance: 25.5
click at [278, 206] on li "koppels : begrafenis" at bounding box center [428, 202] width 351 height 11
drag, startPoint x: 252, startPoint y: 201, endPoint x: 275, endPoint y: 205, distance: 24.0
click at [275, 205] on li "koppels : begrafenis" at bounding box center [428, 202] width 351 height 11
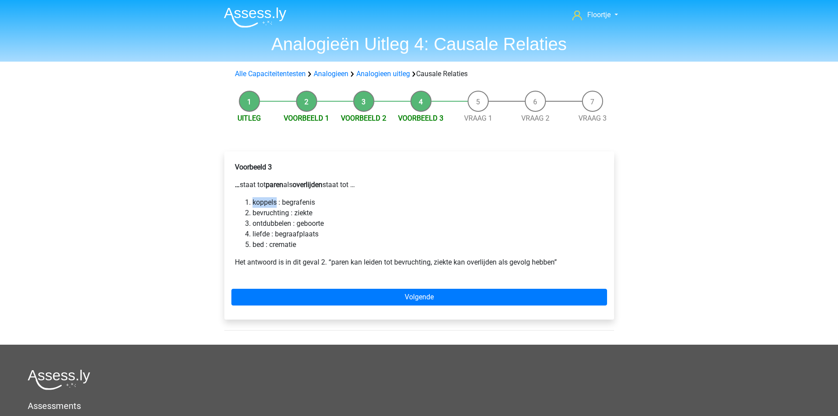
click at [275, 205] on li "koppels : begrafenis" at bounding box center [428, 202] width 351 height 11
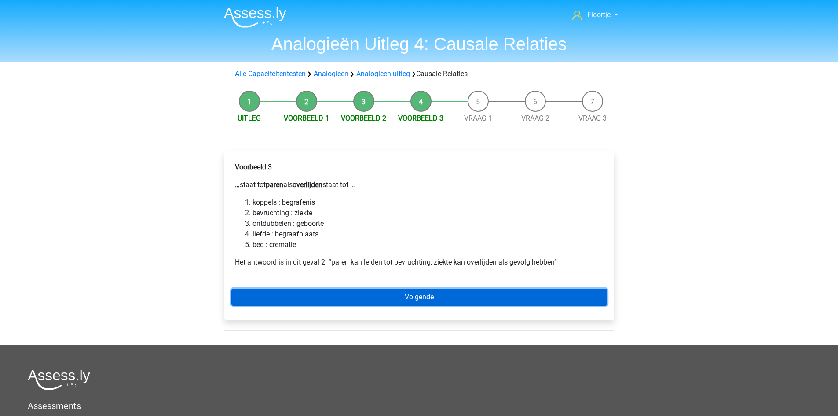
click at [391, 304] on link "Volgende" at bounding box center [419, 297] width 376 height 17
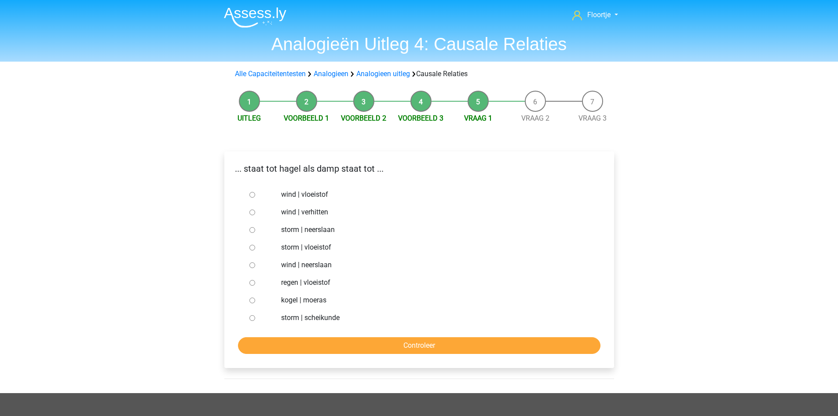
click at [253, 283] on input "regen | vloeistof" at bounding box center [252, 283] width 6 height 6
radio input "true"
click at [366, 341] on input "Controleer" at bounding box center [419, 345] width 362 height 17
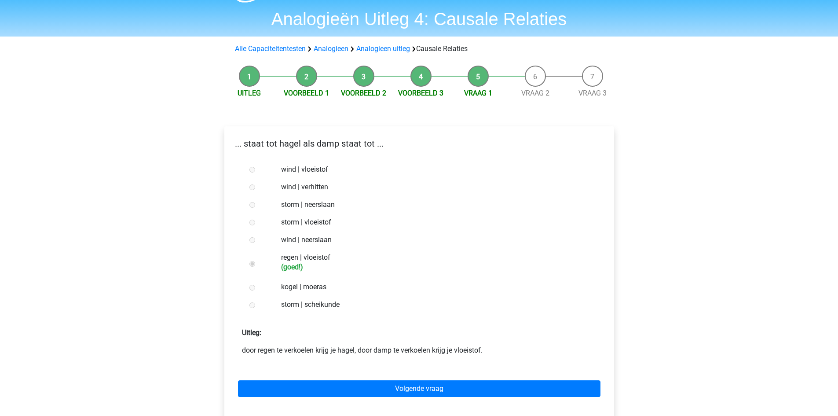
scroll to position [44, 0]
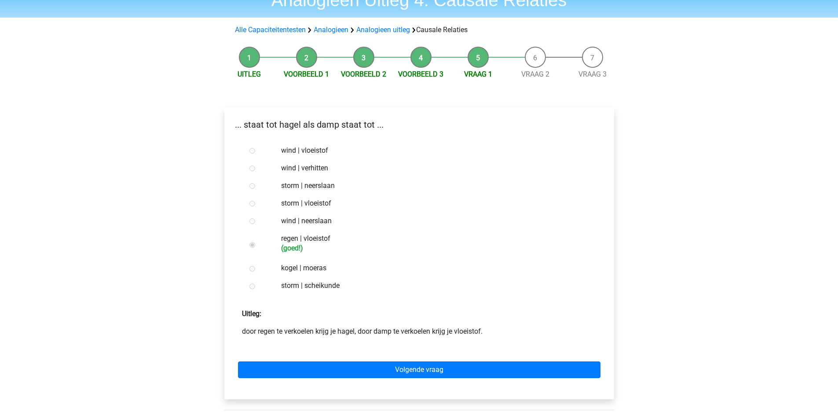
click at [493, 301] on p "Uitleg:" at bounding box center [419, 310] width 376 height 18
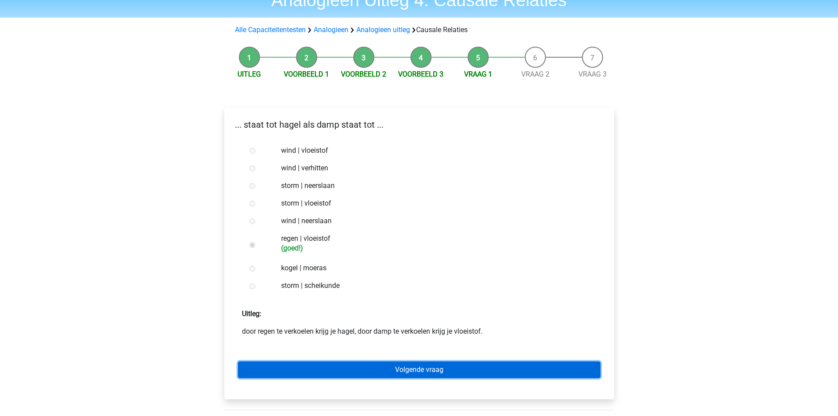
click at [490, 368] on link "Volgende vraag" at bounding box center [419, 369] width 362 height 17
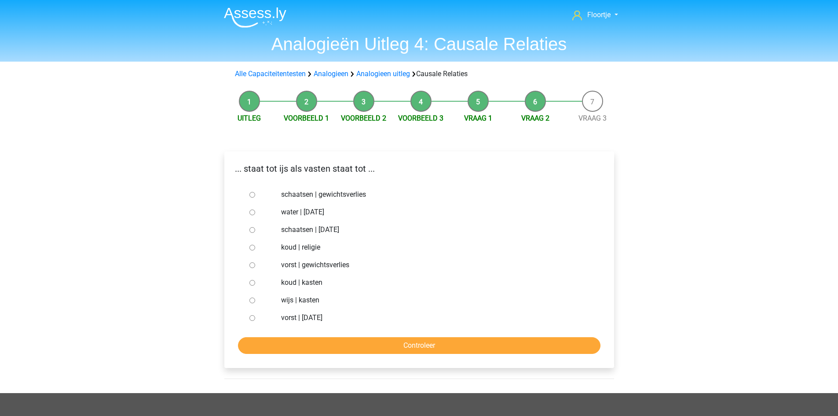
click at [253, 263] on input "vorst | gewichtsverlies" at bounding box center [252, 265] width 6 height 6
radio input "true"
click at [447, 348] on input "Controleer" at bounding box center [419, 345] width 362 height 17
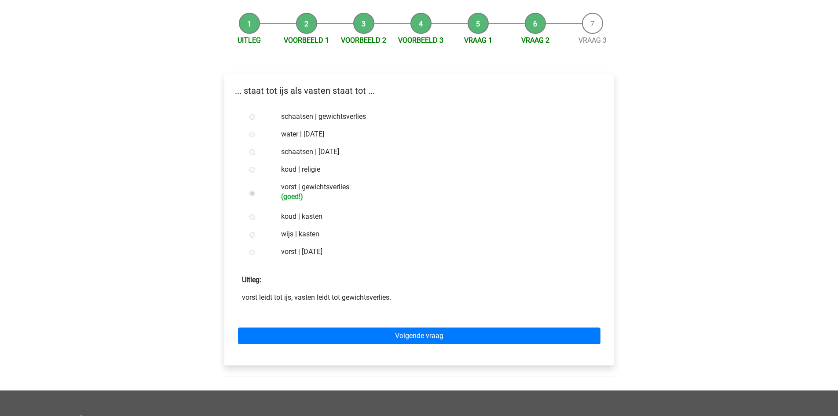
scroll to position [88, 0]
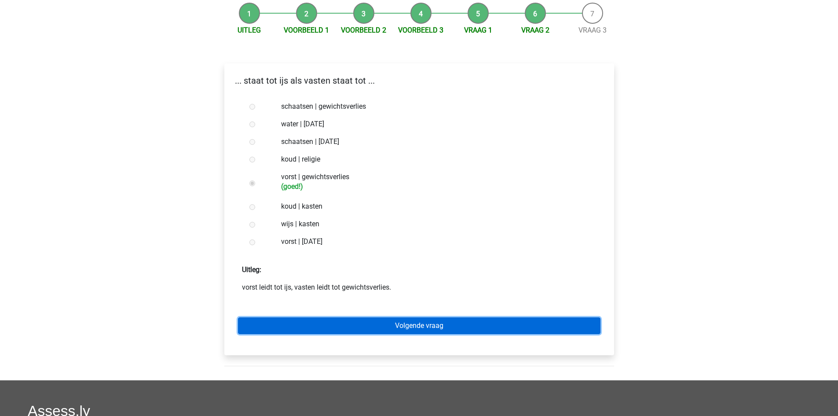
click at [381, 329] on link "Volgende vraag" at bounding box center [419, 325] width 362 height 17
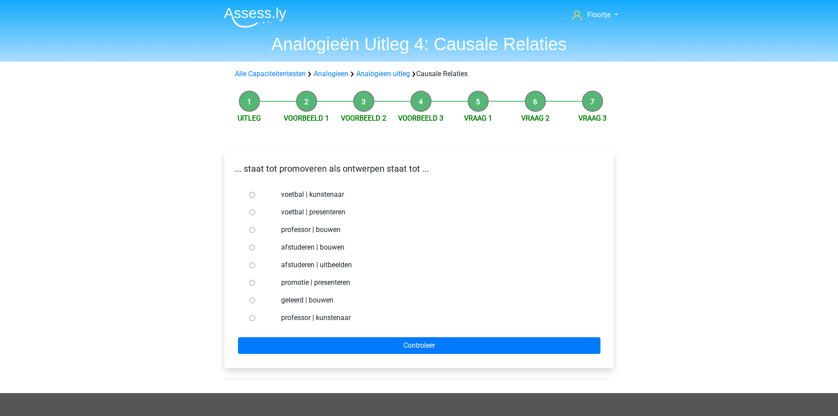
drag, startPoint x: 281, startPoint y: 280, endPoint x: 355, endPoint y: 288, distance: 73.9
click at [355, 288] on div "promotie | presenteren" at bounding box center [434, 283] width 318 height 18
click at [363, 286] on label "promotie | presenteren" at bounding box center [433, 282] width 304 height 11
click at [255, 286] on input "promotie | presenteren" at bounding box center [252, 283] width 6 height 6
radio input "true"
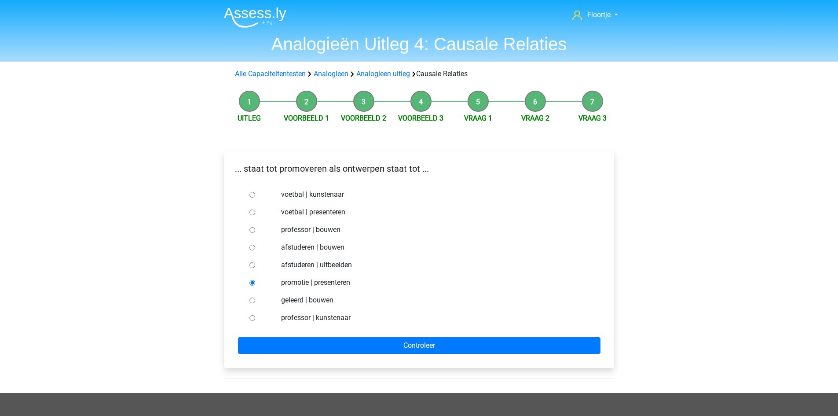
click at [367, 289] on div "promotie | presenteren" at bounding box center [434, 283] width 318 height 18
click at [165, 273] on div "Floortje floortjejasmijn11@gmail.com Nederlands English" at bounding box center [419, 312] width 838 height 625
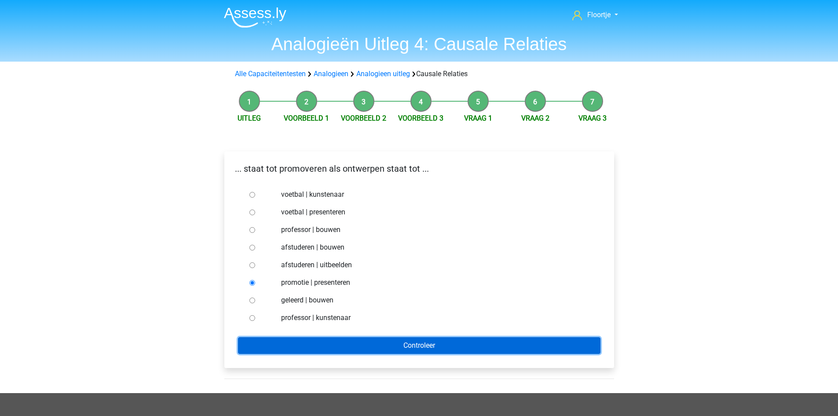
click at [299, 348] on input "Controleer" at bounding box center [419, 345] width 362 height 17
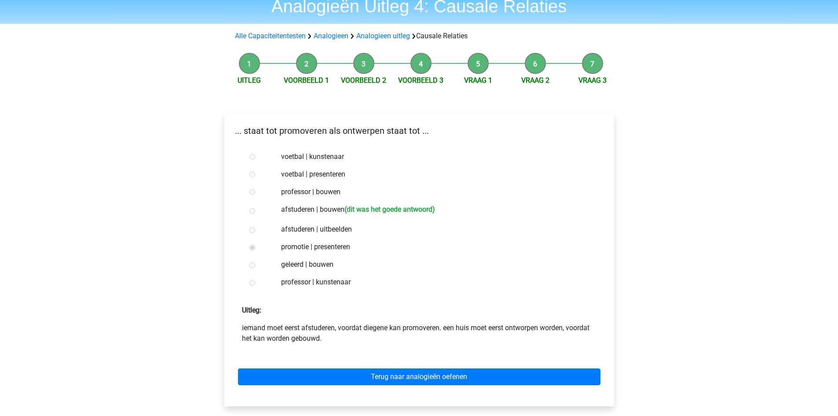
scroll to position [132, 0]
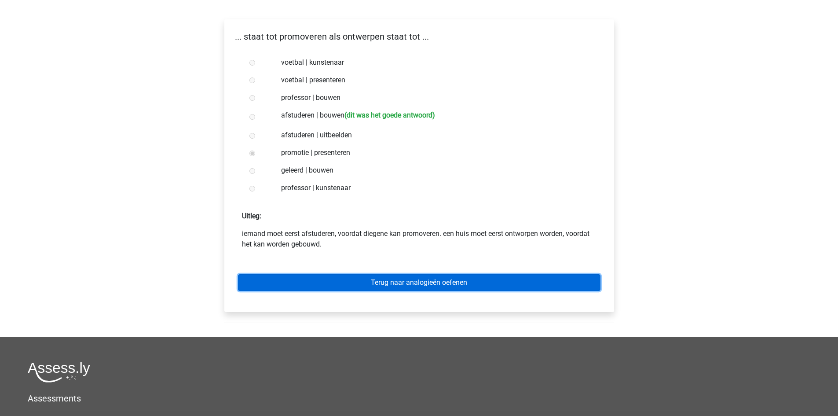
click at [326, 285] on link "Terug naar analogieën oefenen" at bounding box center [419, 282] width 362 height 17
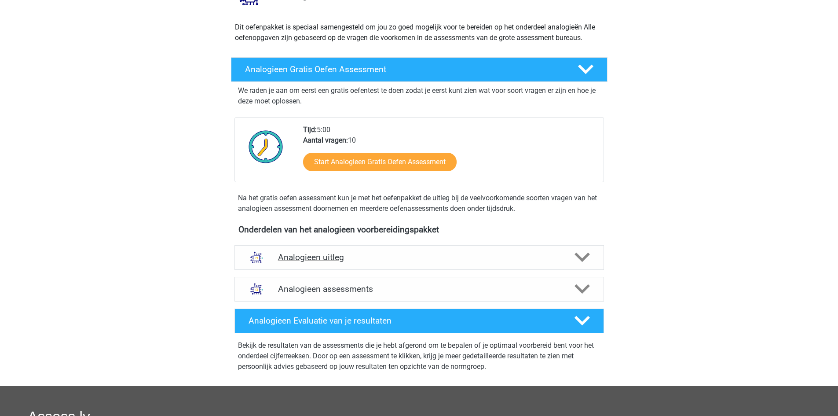
click at [417, 269] on div "Analogieen uitleg" at bounding box center [419, 257] width 370 height 25
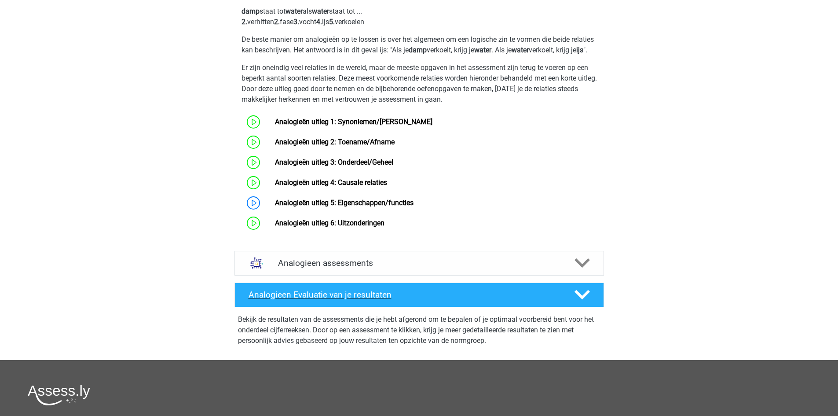
scroll to position [440, 0]
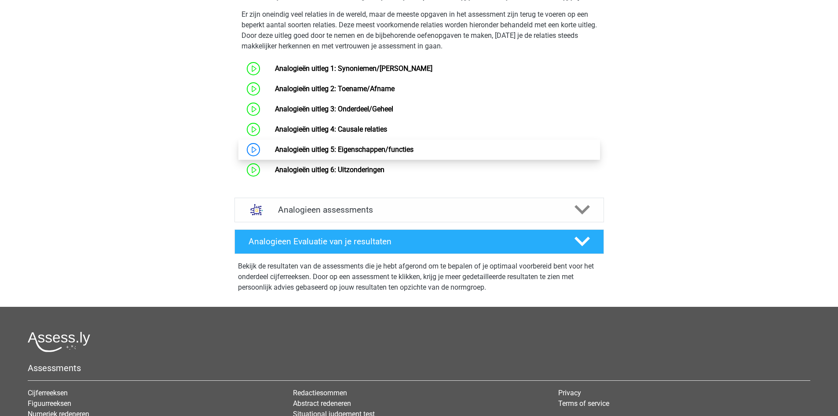
click at [410, 154] on link "Analogieën uitleg 5: Eigenschappen/functies" at bounding box center [344, 149] width 139 height 8
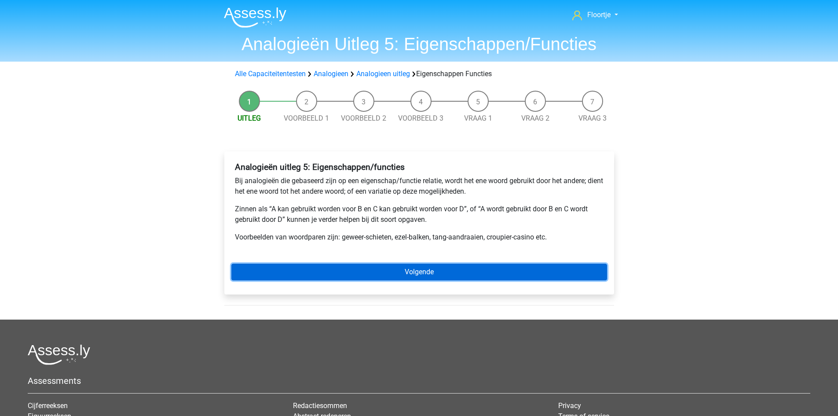
click at [355, 278] on link "Volgende" at bounding box center [419, 272] width 376 height 17
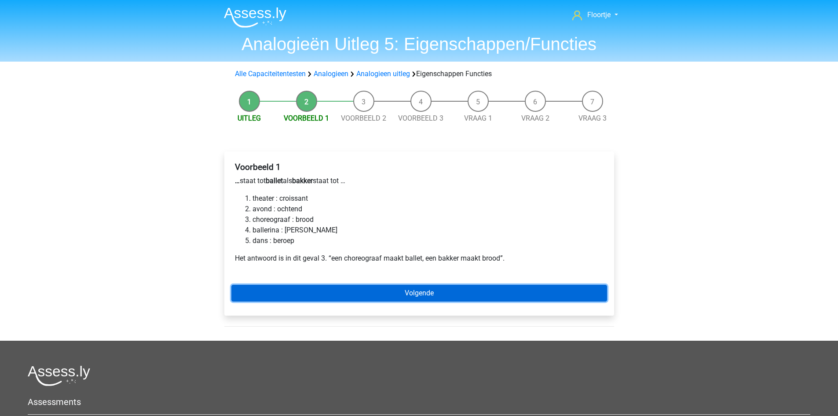
click at [458, 293] on link "Volgende" at bounding box center [419, 293] width 376 height 17
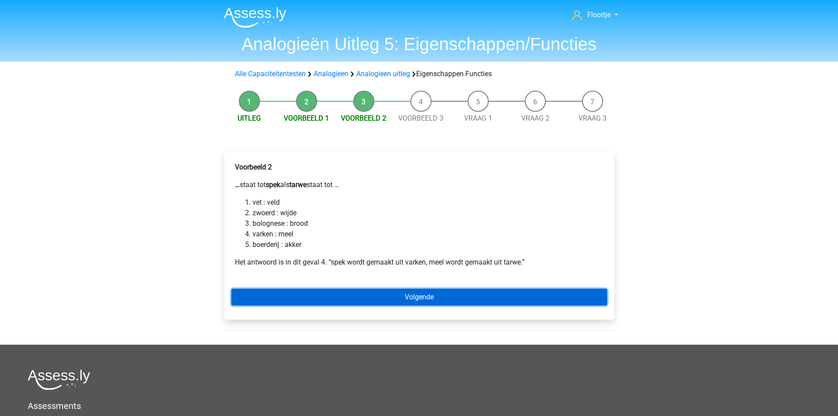
click at [440, 294] on link "Volgende" at bounding box center [419, 297] width 376 height 17
click at [357, 298] on link "Volgende" at bounding box center [419, 297] width 376 height 17
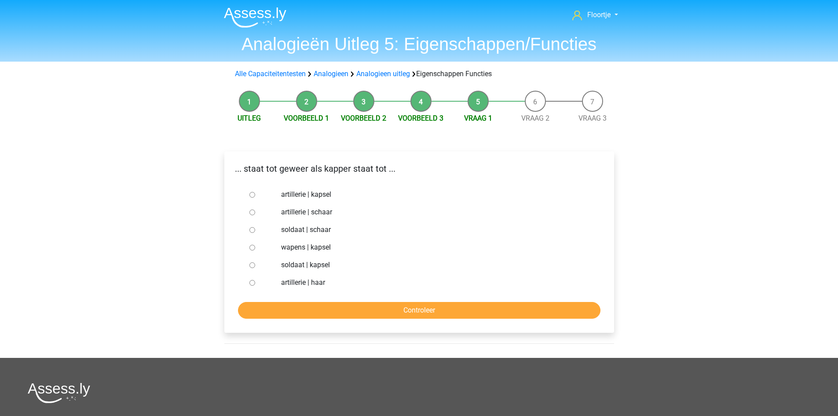
click at [253, 262] on input "soldaat | kapsel" at bounding box center [252, 265] width 6 height 6
radio input "true"
click at [392, 311] on input "Controleer" at bounding box center [419, 310] width 362 height 17
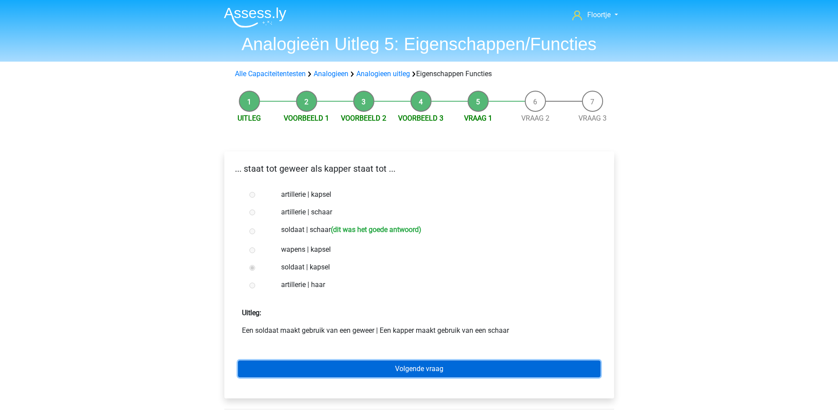
click at [450, 368] on link "Volgende vraag" at bounding box center [419, 368] width 362 height 17
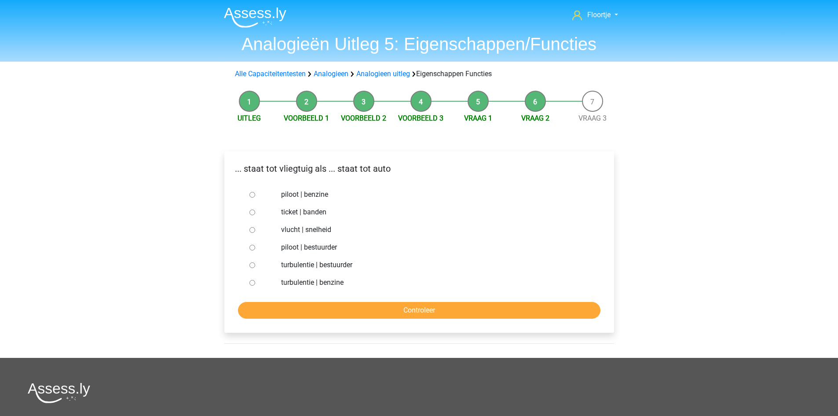
click at [255, 248] on input "piloot | bestuurder" at bounding box center [252, 248] width 6 height 6
radio input "true"
click at [278, 299] on form "piloot | benzine ticket | banden vlucht | snelheid piloot | bestuurder turbulen…" at bounding box center [419, 252] width 376 height 133
click at [277, 306] on input "Controleer" at bounding box center [419, 310] width 362 height 17
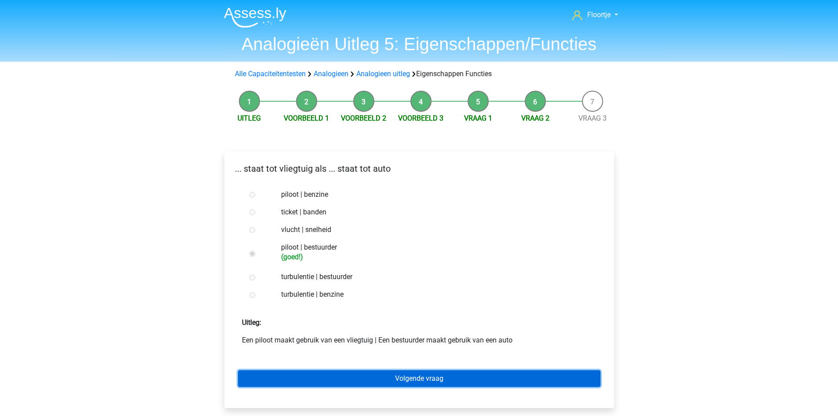
click at [480, 373] on link "Volgende vraag" at bounding box center [419, 378] width 362 height 17
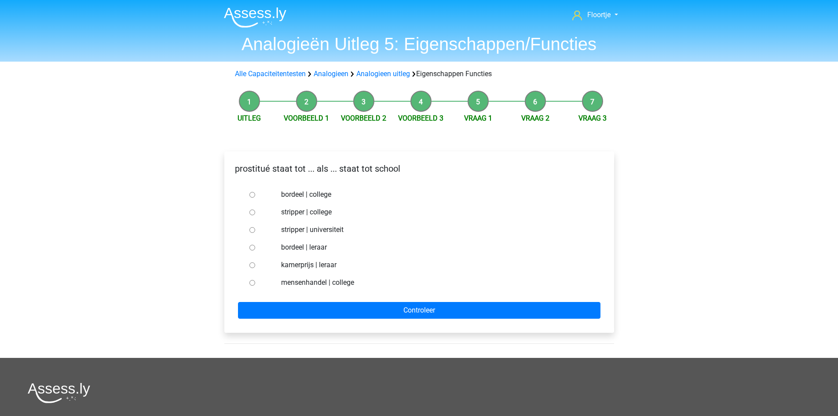
click at [251, 248] on input "bordeel | leraar" at bounding box center [252, 248] width 6 height 6
radio input "true"
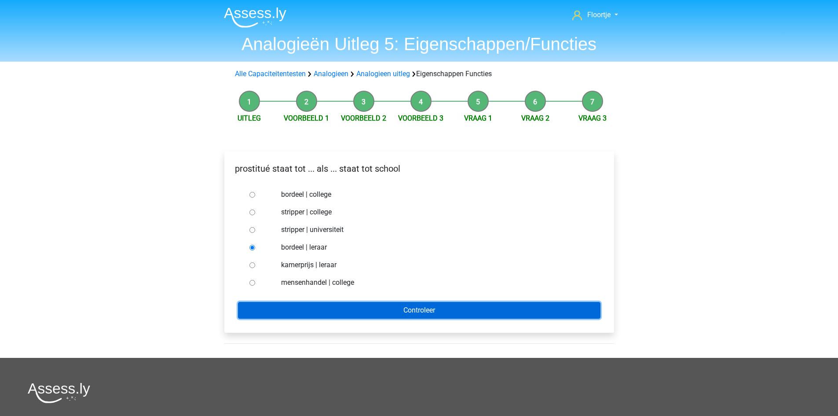
click at [384, 318] on input "Controleer" at bounding box center [419, 310] width 362 height 17
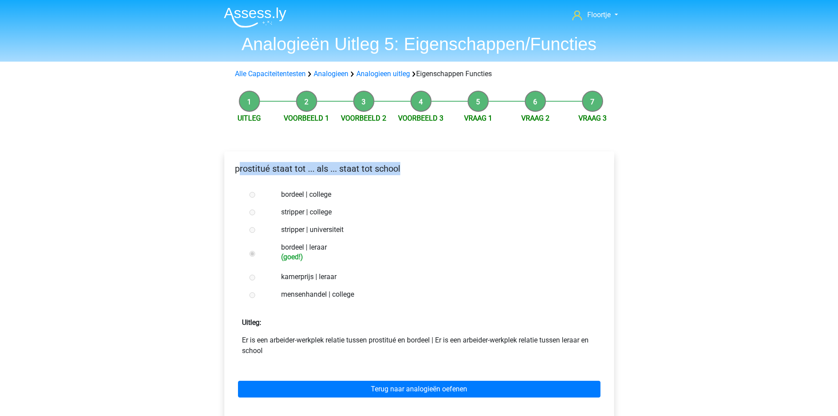
drag, startPoint x: 225, startPoint y: 187, endPoint x: 246, endPoint y: 174, distance: 25.1
click at [238, 172] on div "prostitué staat tot ... als ... staat tot school bordeel | college stripper | c…" at bounding box center [419, 284] width 390 height 267
click at [253, 176] on div "prostitué staat tot ... als ... staat tot school" at bounding box center [419, 172] width 389 height 20
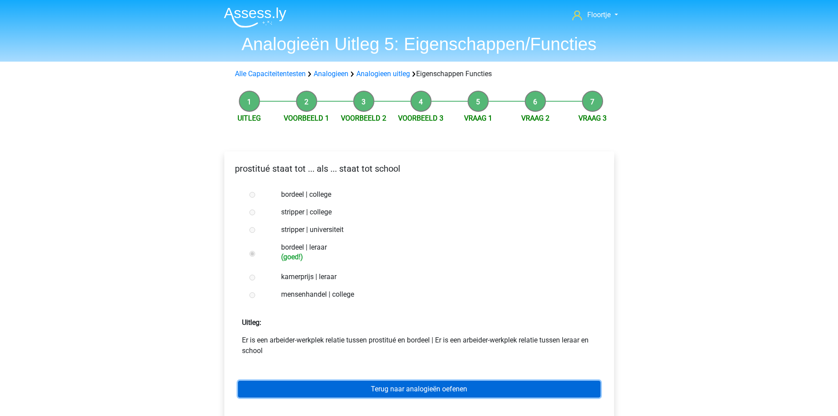
click at [360, 390] on link "Terug naar analogieën oefenen" at bounding box center [419, 389] width 362 height 17
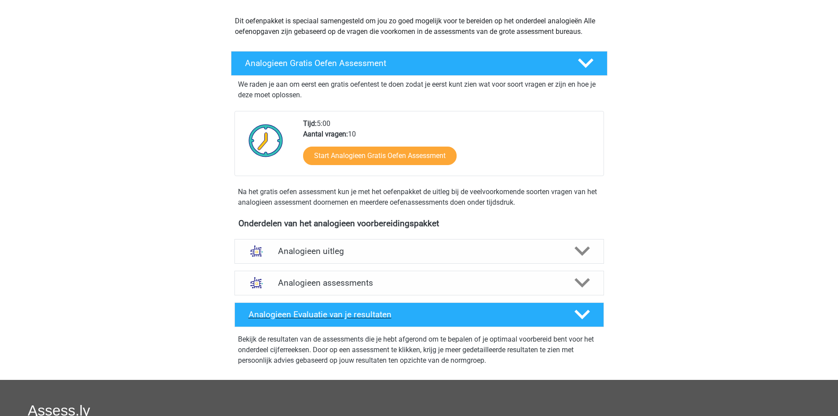
scroll to position [132, 0]
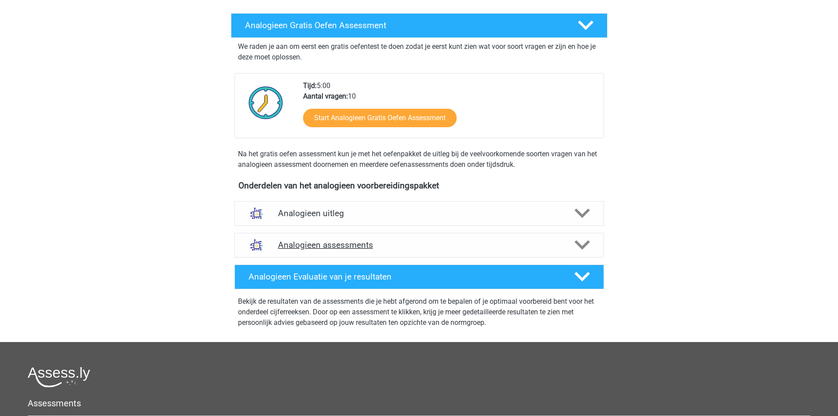
click at [463, 239] on div "Analogieen assessments" at bounding box center [419, 245] width 370 height 25
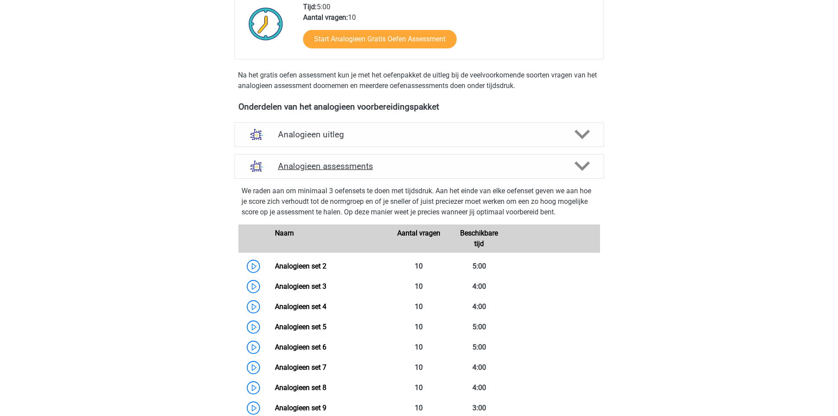
scroll to position [176, 0]
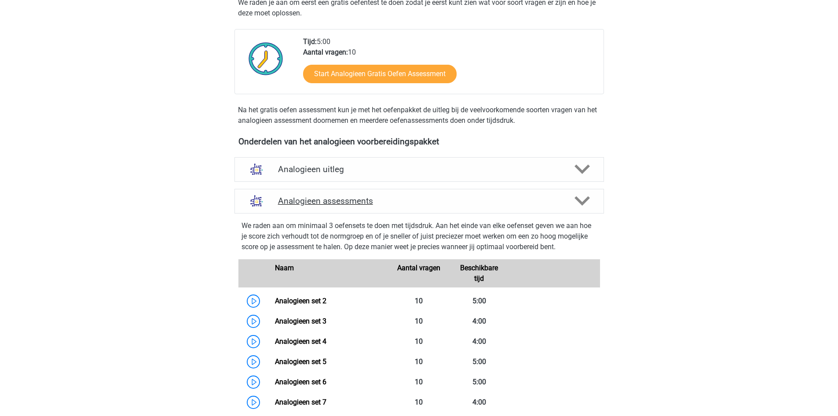
click at [560, 202] on h4 "Analogieen assessments" at bounding box center [419, 201] width 282 height 10
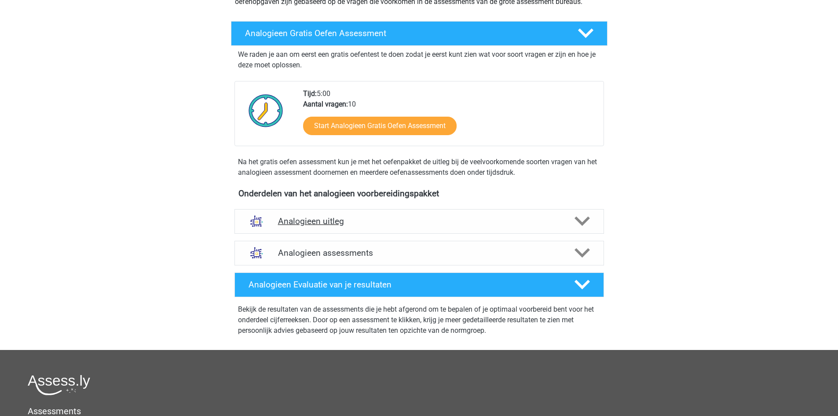
scroll to position [88, 0]
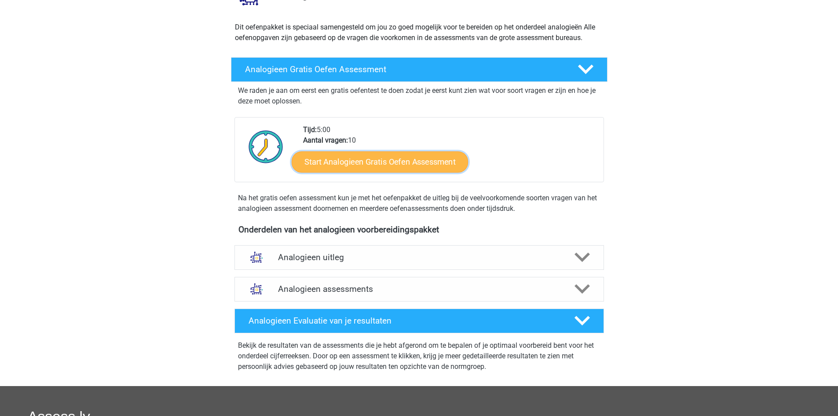
click at [426, 165] on link "Start Analogieen Gratis Oefen Assessment" at bounding box center [380, 161] width 176 height 21
click at [574, 267] on div "Analogieen uitleg" at bounding box center [419, 257] width 370 height 25
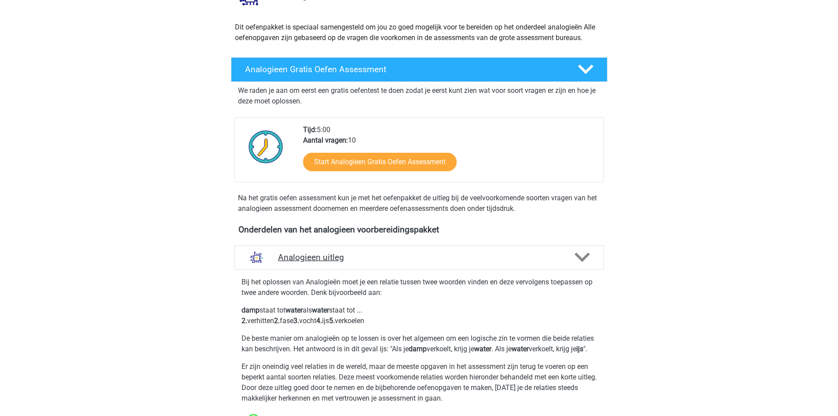
click at [575, 267] on div "Analogieen uitleg" at bounding box center [419, 257] width 370 height 25
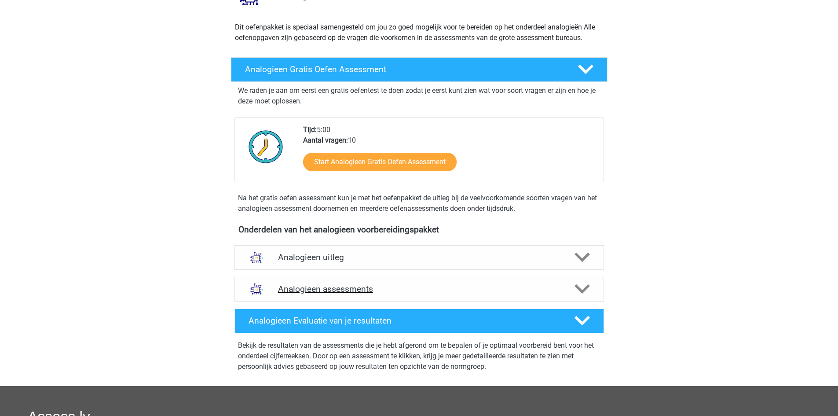
click at [579, 292] on icon at bounding box center [582, 288] width 15 height 15
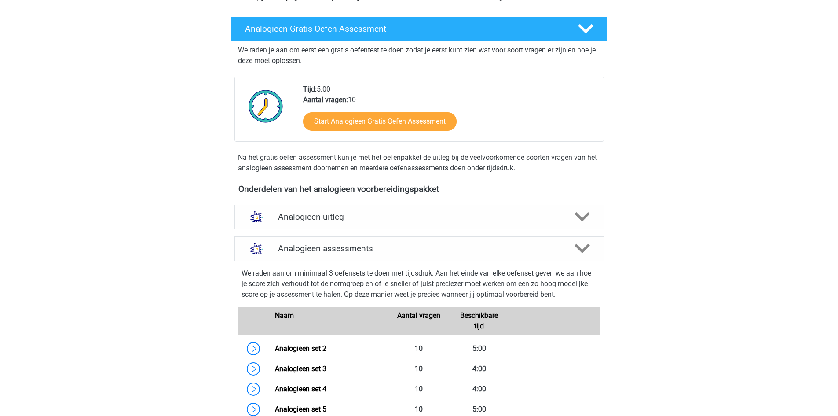
scroll to position [132, 0]
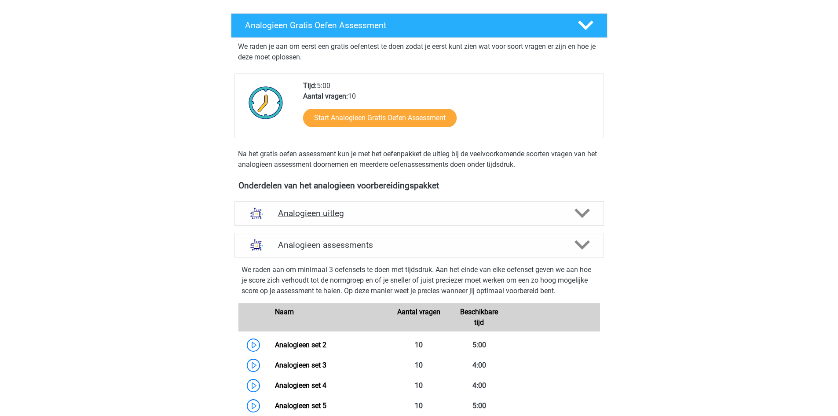
click at [591, 203] on div "Analogieen uitleg" at bounding box center [419, 213] width 370 height 25
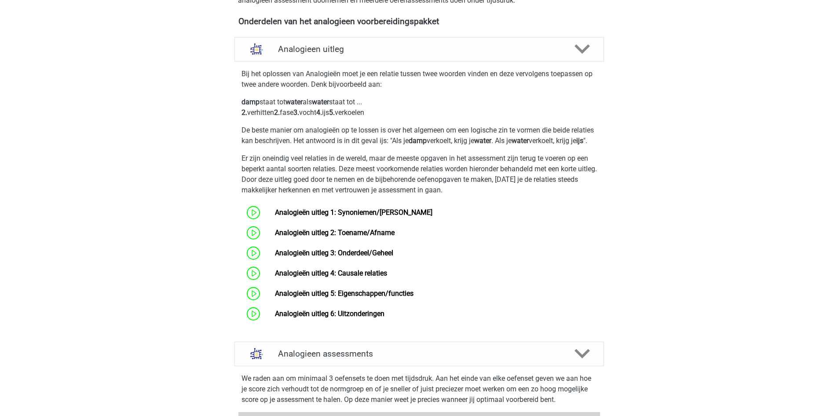
scroll to position [308, 0]
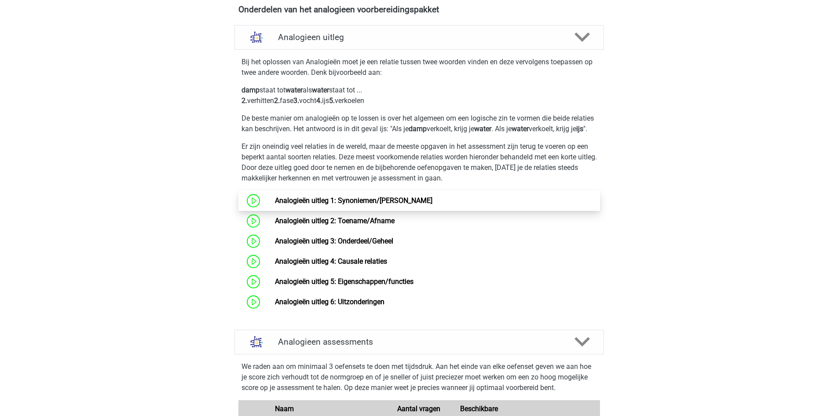
click at [432, 205] on link "Analogieën uitleg 1: Synoniemen/[PERSON_NAME]" at bounding box center [353, 200] width 157 height 8
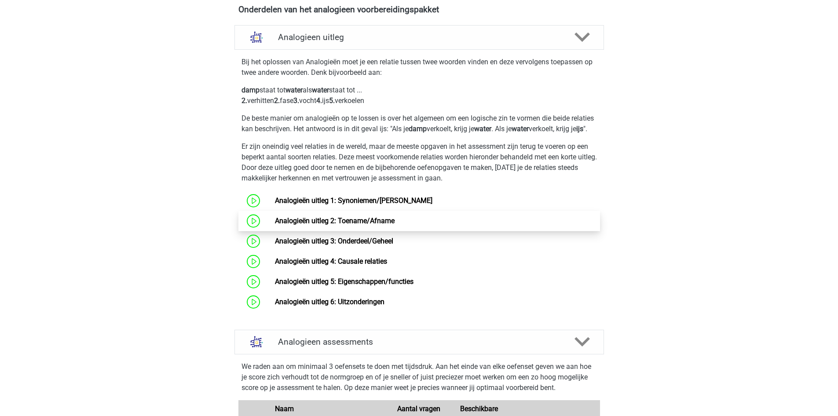
click at [395, 225] on link "Analogieën uitleg 2: Toename/Afname" at bounding box center [335, 220] width 120 height 8
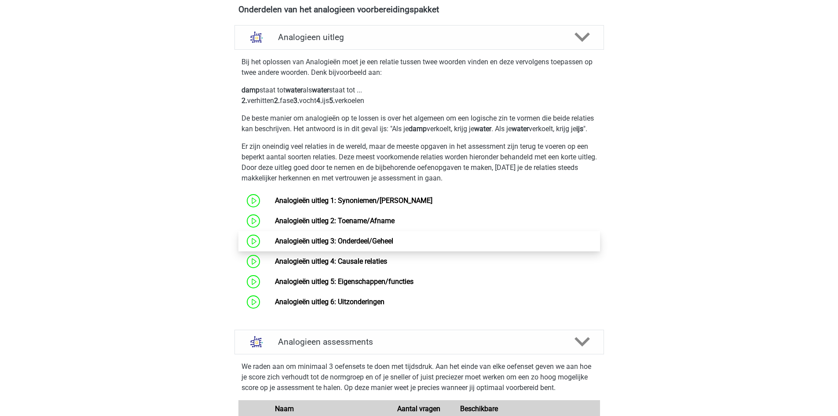
click at [393, 245] on link "Analogieën uitleg 3: Onderdeel/Geheel" at bounding box center [334, 241] width 118 height 8
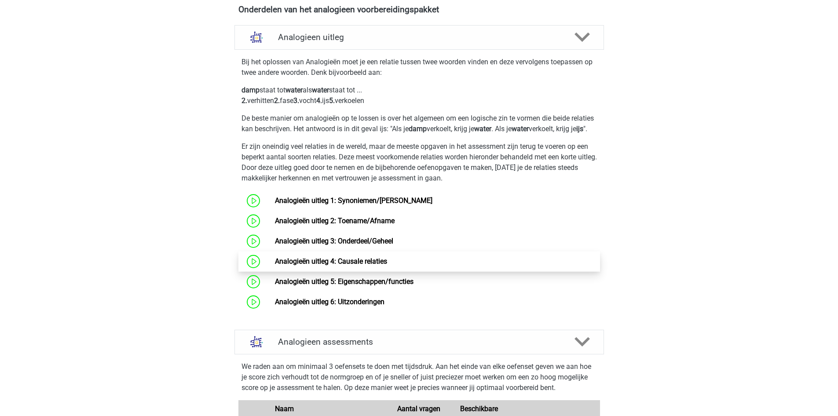
click at [387, 265] on link "Analogieën uitleg 4: Causale relaties" at bounding box center [331, 261] width 112 height 8
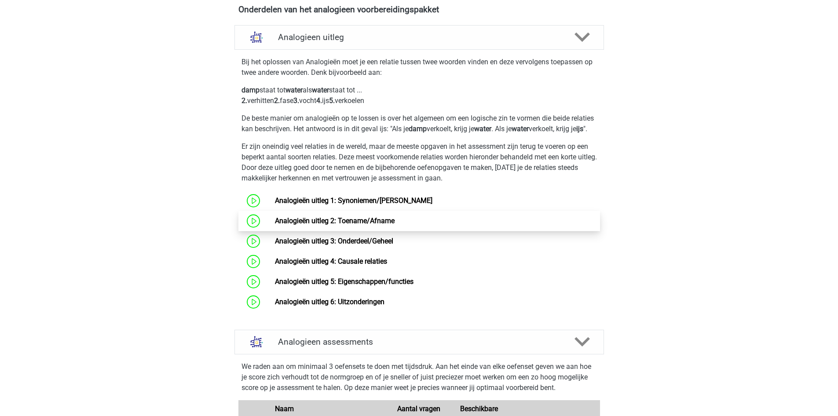
click at [353, 225] on link "Analogieën uitleg 2: Toename/Afname" at bounding box center [335, 220] width 120 height 8
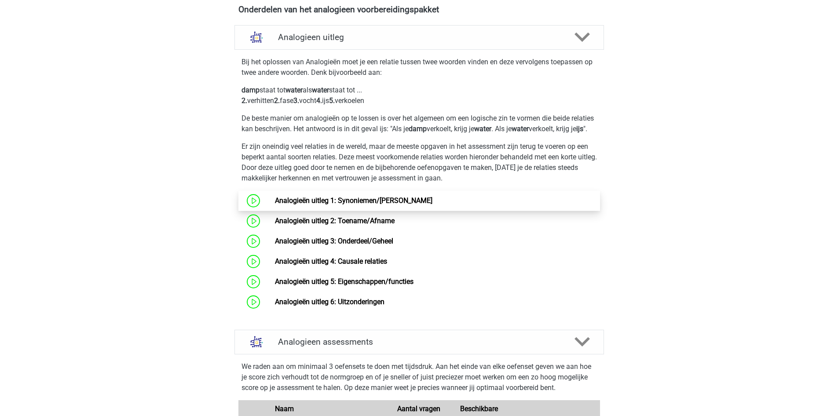
click at [391, 205] on link "Analogieën uitleg 1: Synoniemen/Antoniemen" at bounding box center [353, 200] width 157 height 8
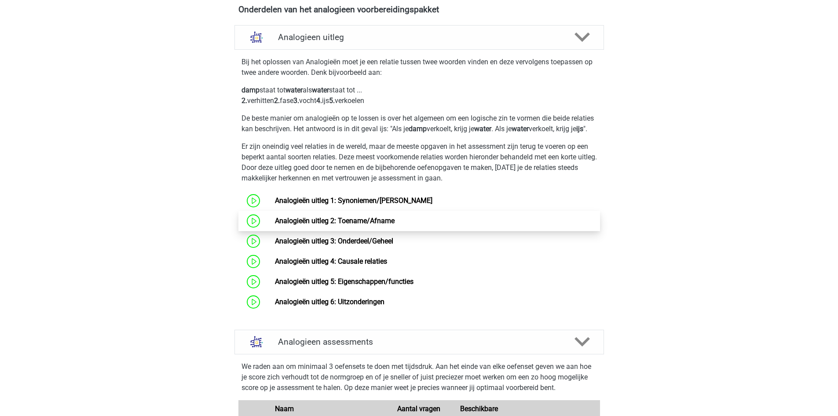
click at [395, 225] on link "Analogieën uitleg 2: Toename/Afname" at bounding box center [335, 220] width 120 height 8
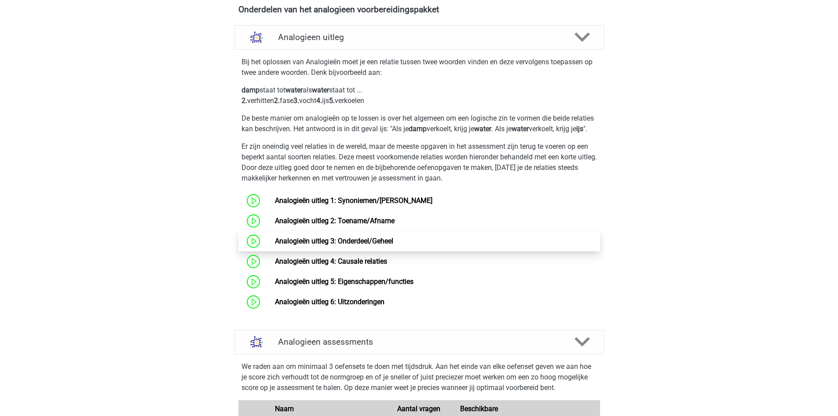
click at [373, 245] on link "Analogieën uitleg 3: Onderdeel/Geheel" at bounding box center [334, 241] width 118 height 8
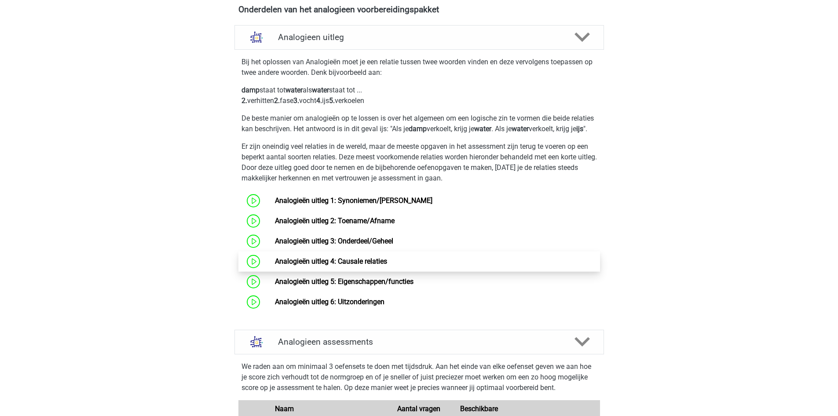
click at [387, 265] on link "Analogieën uitleg 4: Causale relaties" at bounding box center [331, 261] width 112 height 8
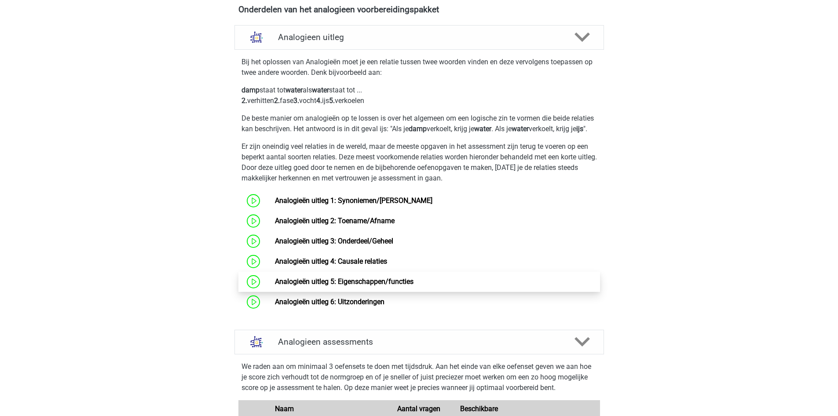
click at [380, 286] on link "Analogieën uitleg 5: Eigenschappen/functies" at bounding box center [344, 281] width 139 height 8
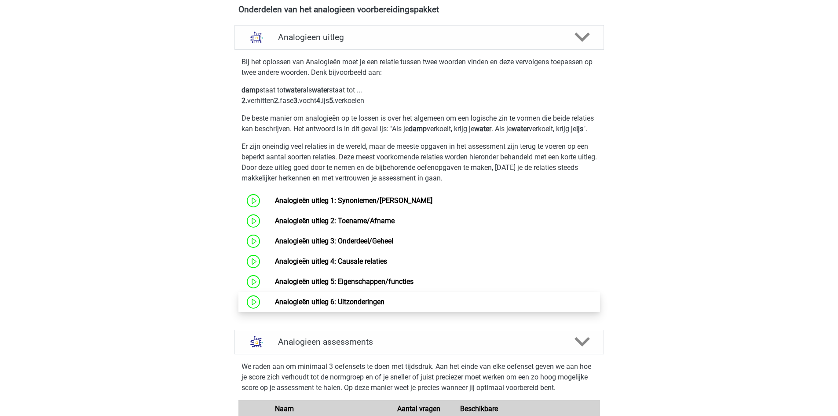
click at [376, 306] on link "Analogieën uitleg 6: Uitzonderingen" at bounding box center [330, 301] width 110 height 8
click at [384, 306] on link "Analogieën uitleg 6: Uitzonderingen" at bounding box center [330, 301] width 110 height 8
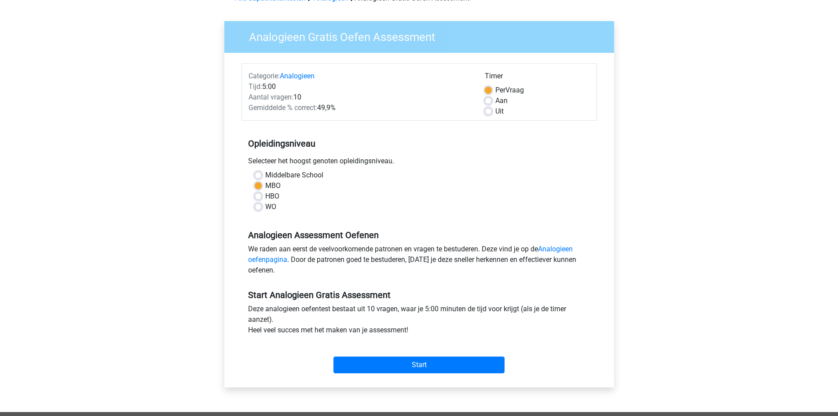
scroll to position [44, 0]
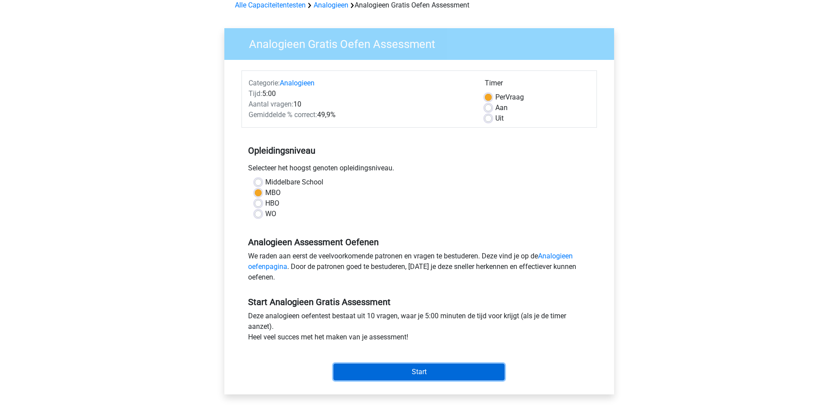
click at [393, 366] on input "Start" at bounding box center [418, 371] width 171 height 17
click at [392, 368] on input "Start" at bounding box center [418, 371] width 171 height 17
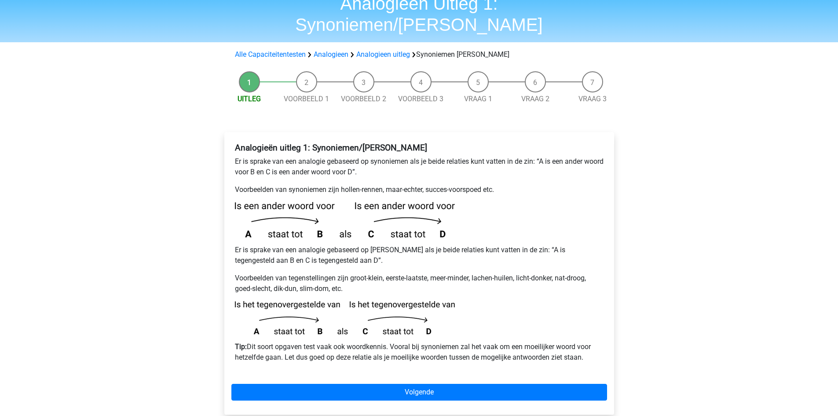
scroll to position [44, 0]
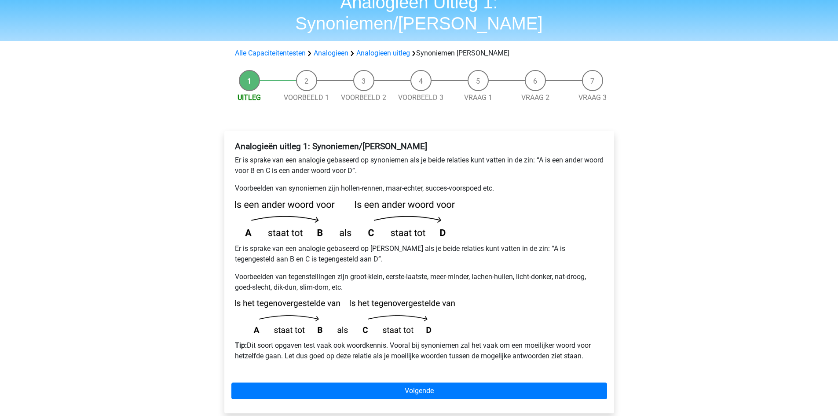
scroll to position [44, 0]
